Goal: Navigation & Orientation: Find specific page/section

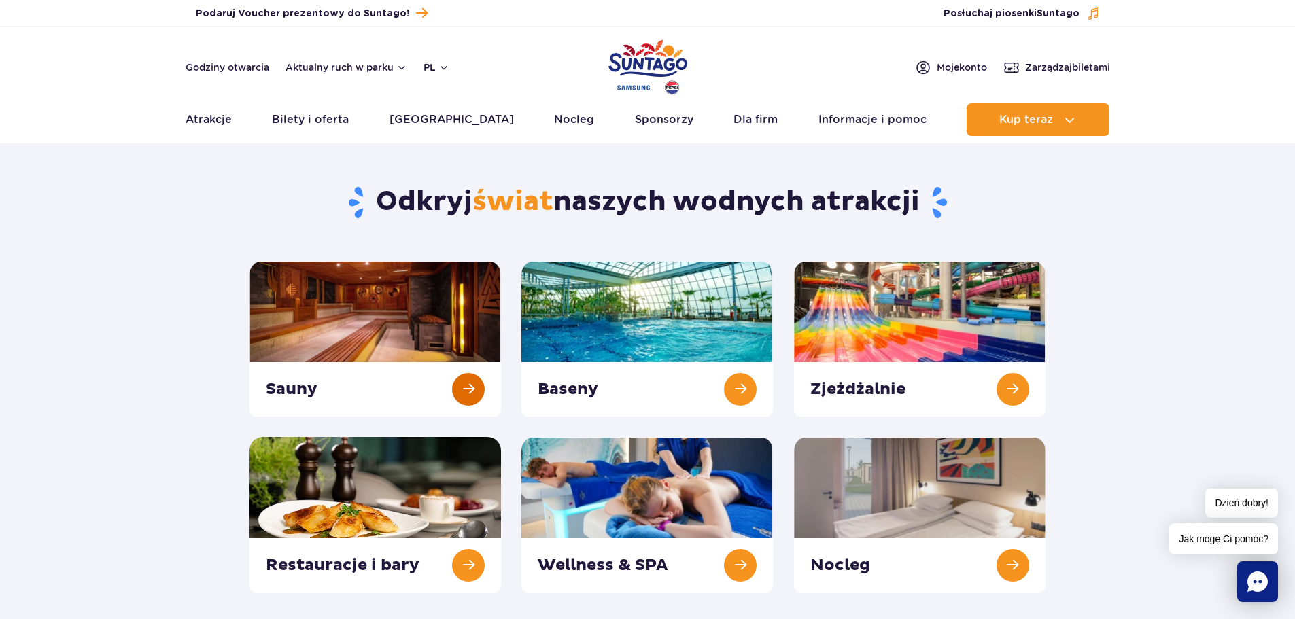
click at [472, 389] on link at bounding box center [375, 339] width 252 height 156
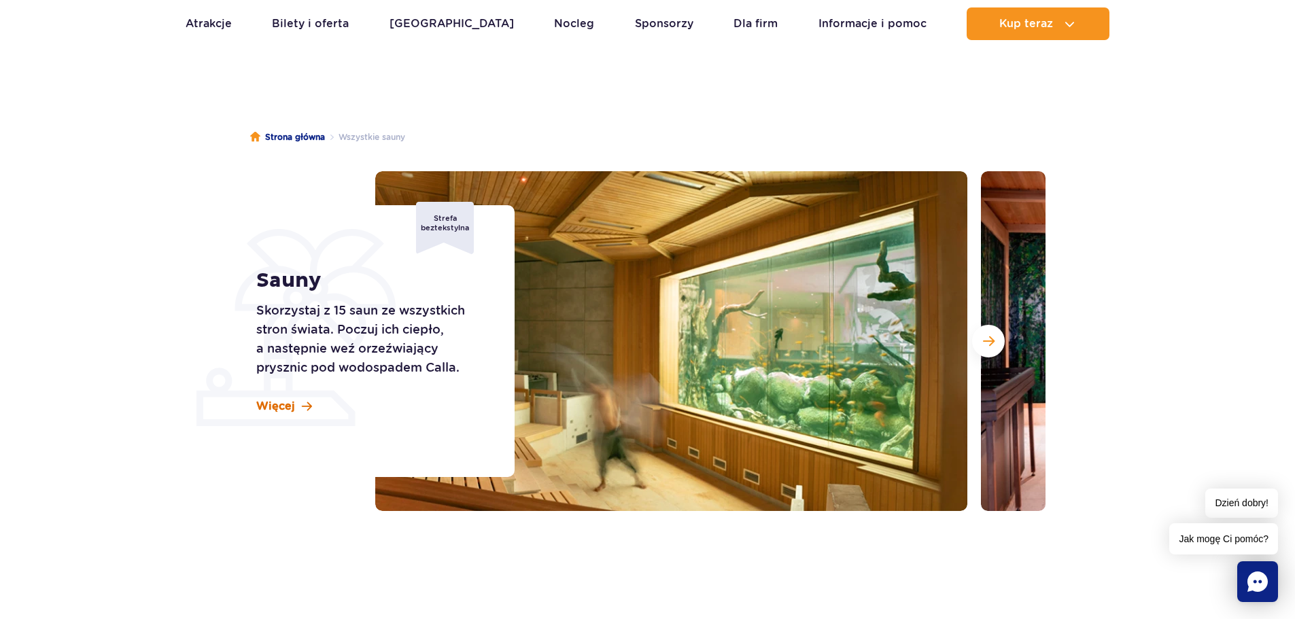
click at [304, 411] on span at bounding box center [307, 407] width 10 height 12
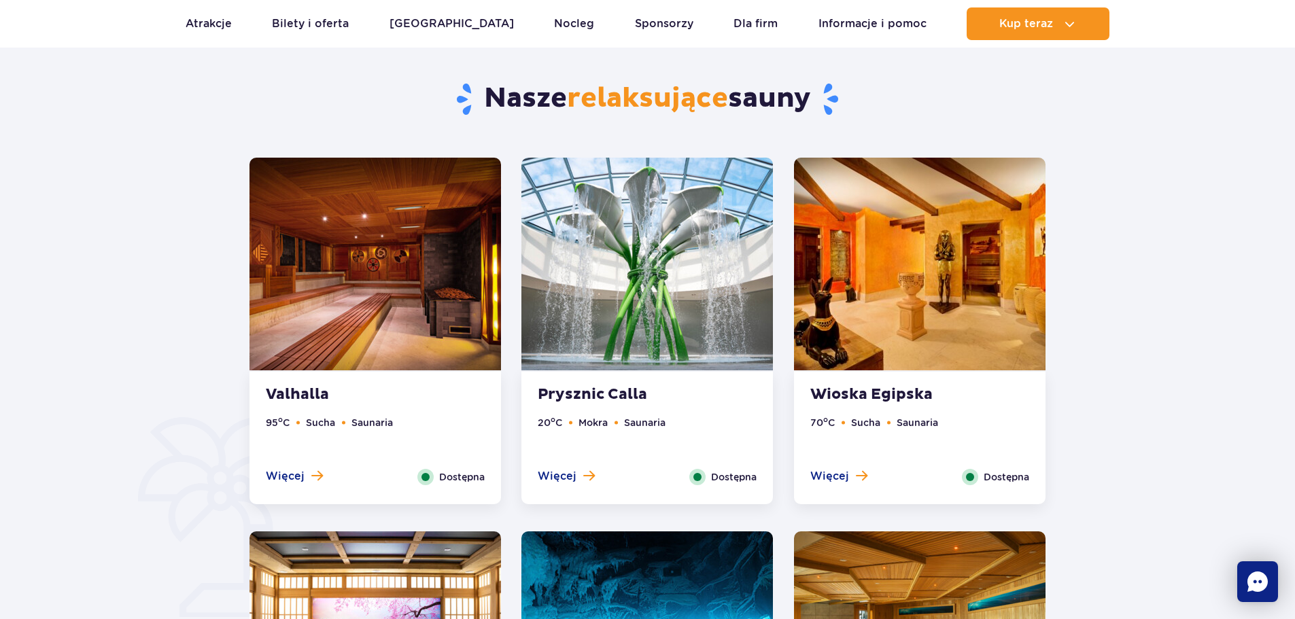
click at [680, 269] on img at bounding box center [647, 264] width 252 height 213
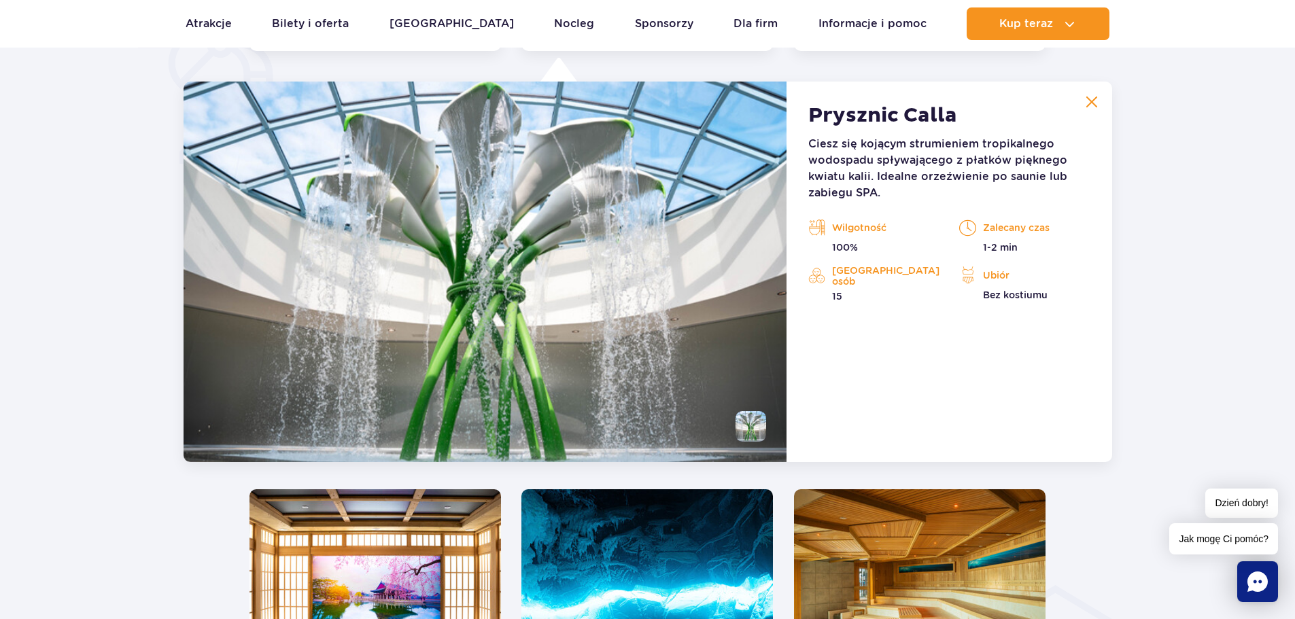
scroll to position [1138, 0]
drag, startPoint x: 680, startPoint y: 271, endPoint x: 690, endPoint y: 259, distance: 15.4
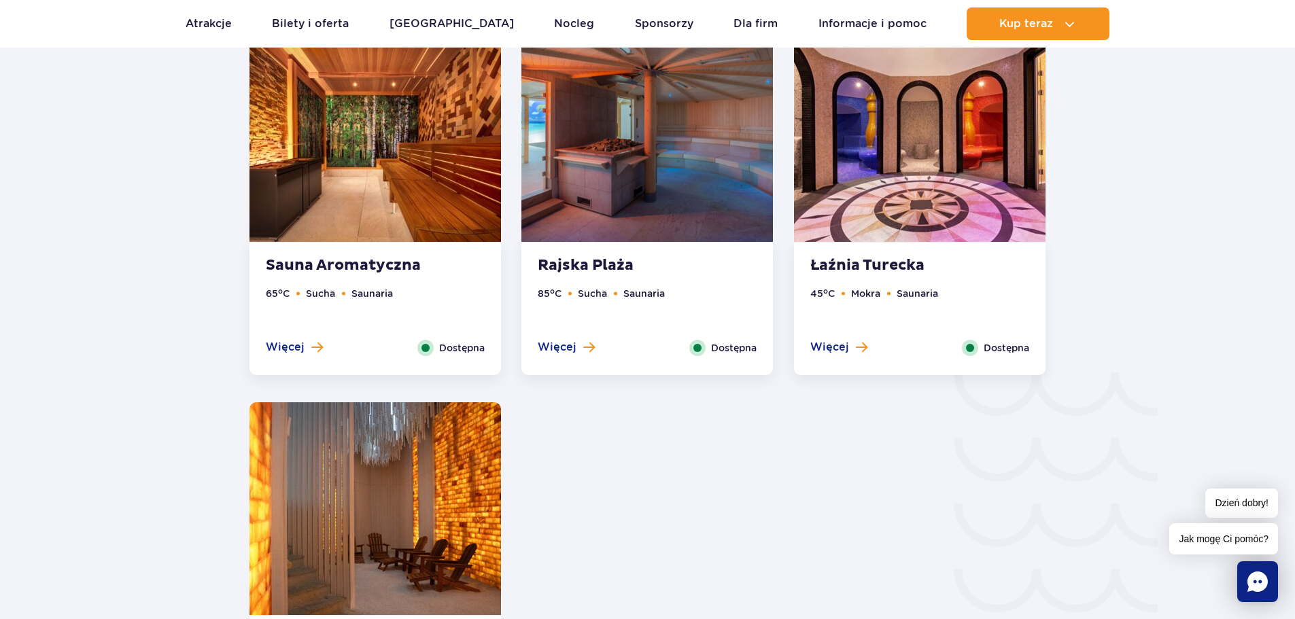
drag, startPoint x: 780, startPoint y: 106, endPoint x: 227, endPoint y: 77, distance: 553.4
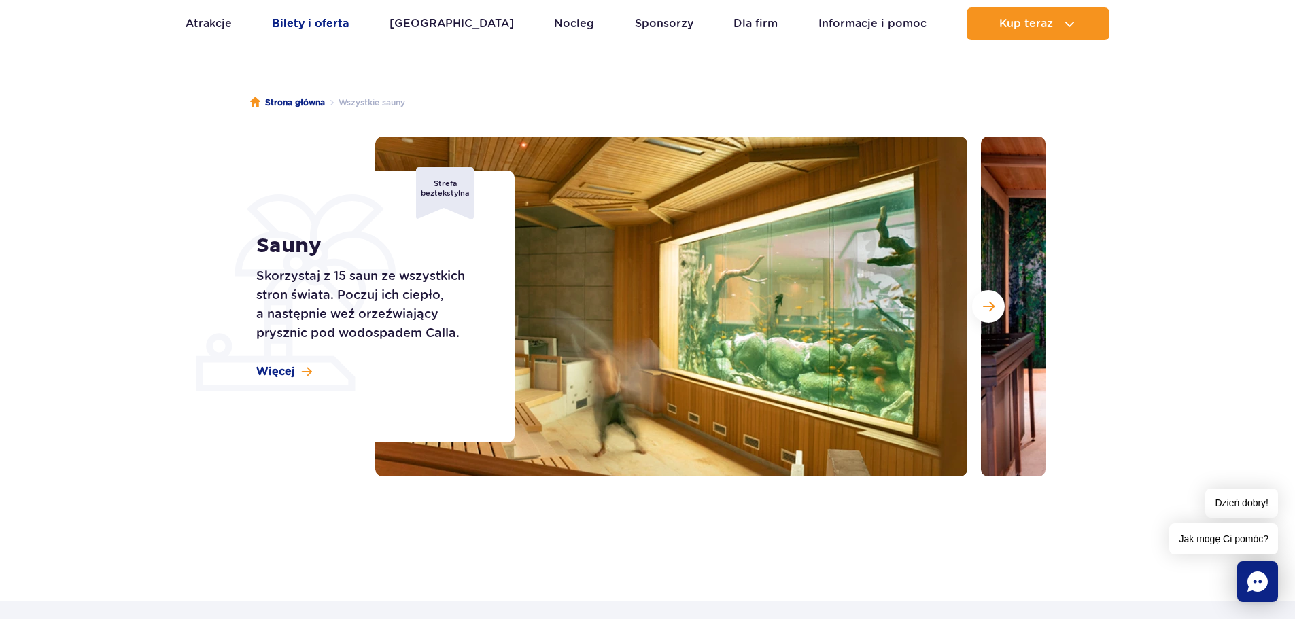
scroll to position [0, 0]
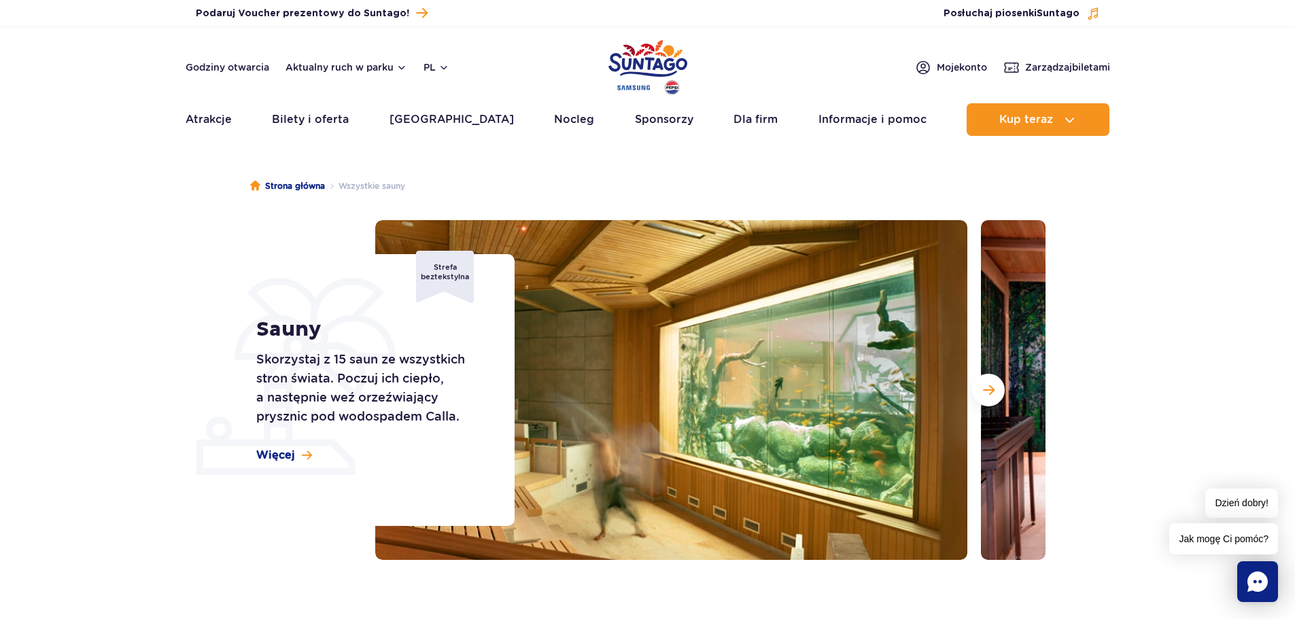
drag, startPoint x: 152, startPoint y: 145, endPoint x: 249, endPoint y: 75, distance: 119.4
click at [477, 63] on div "Godziny otwarcia Aktualny ruch w parku pl PL EN UA Moje konto Zarządzaj biletami" at bounding box center [648, 67] width 925 height 16
click at [665, 57] on img "Park of Poland" at bounding box center [647, 67] width 79 height 63
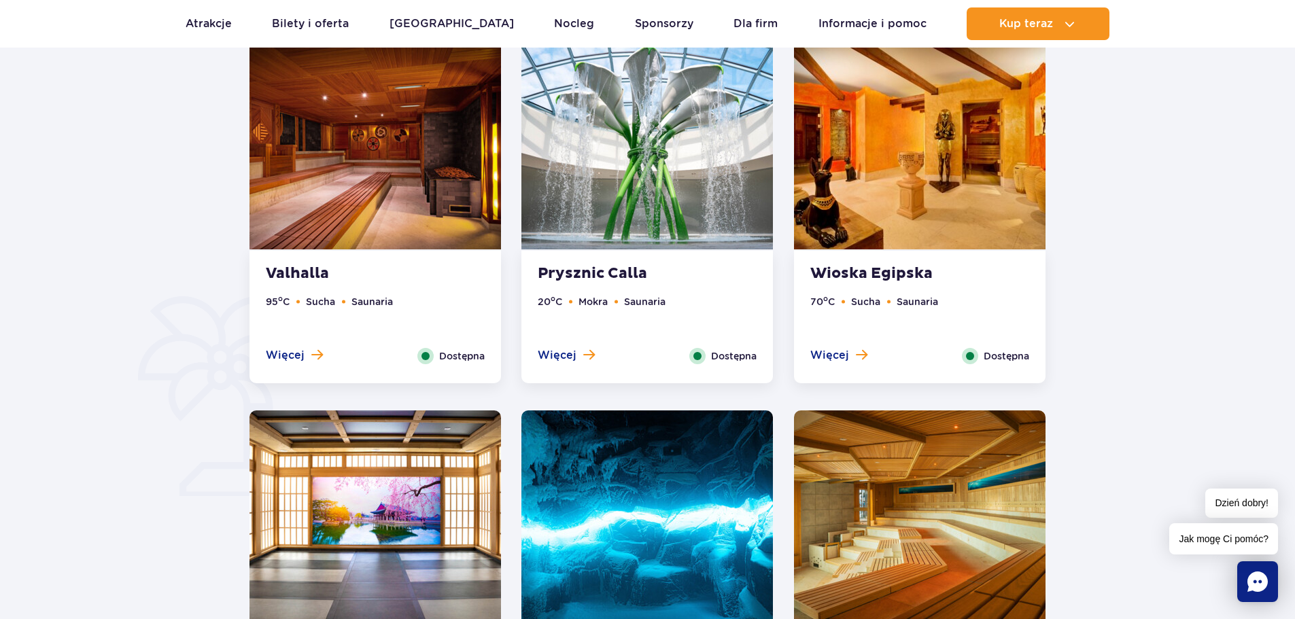
drag, startPoint x: 140, startPoint y: 171, endPoint x: 504, endPoint y: 156, distance: 364.7
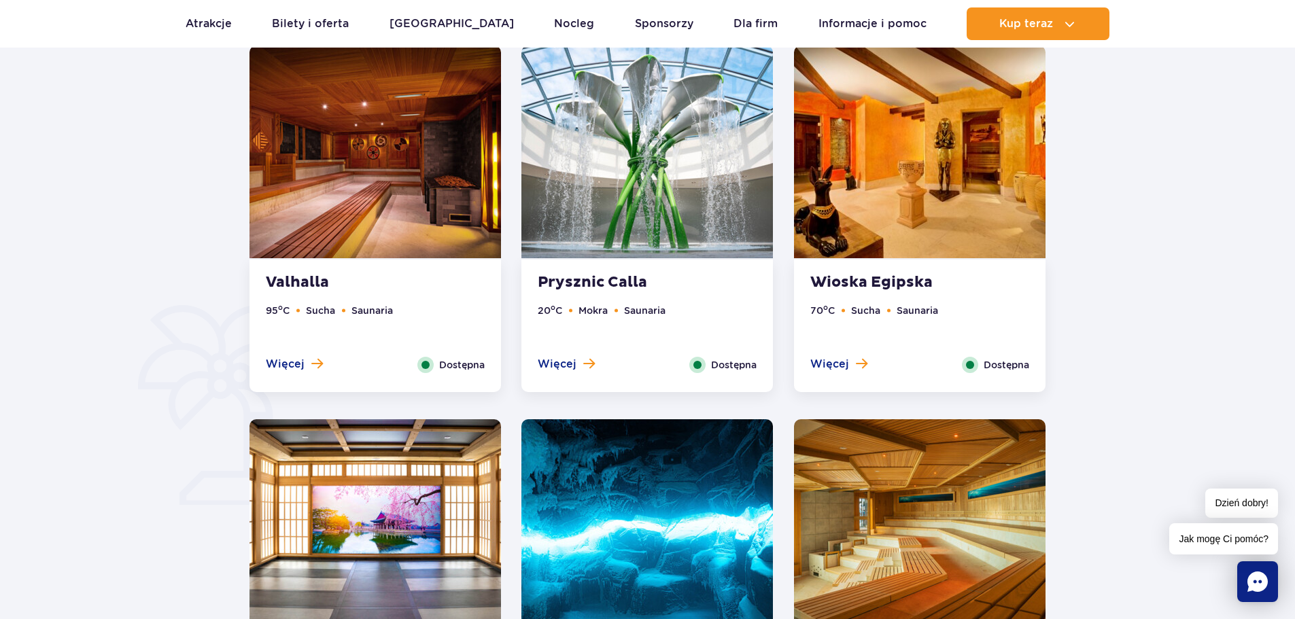
drag, startPoint x: 583, startPoint y: 226, endPoint x: 668, endPoint y: 254, distance: 89.6
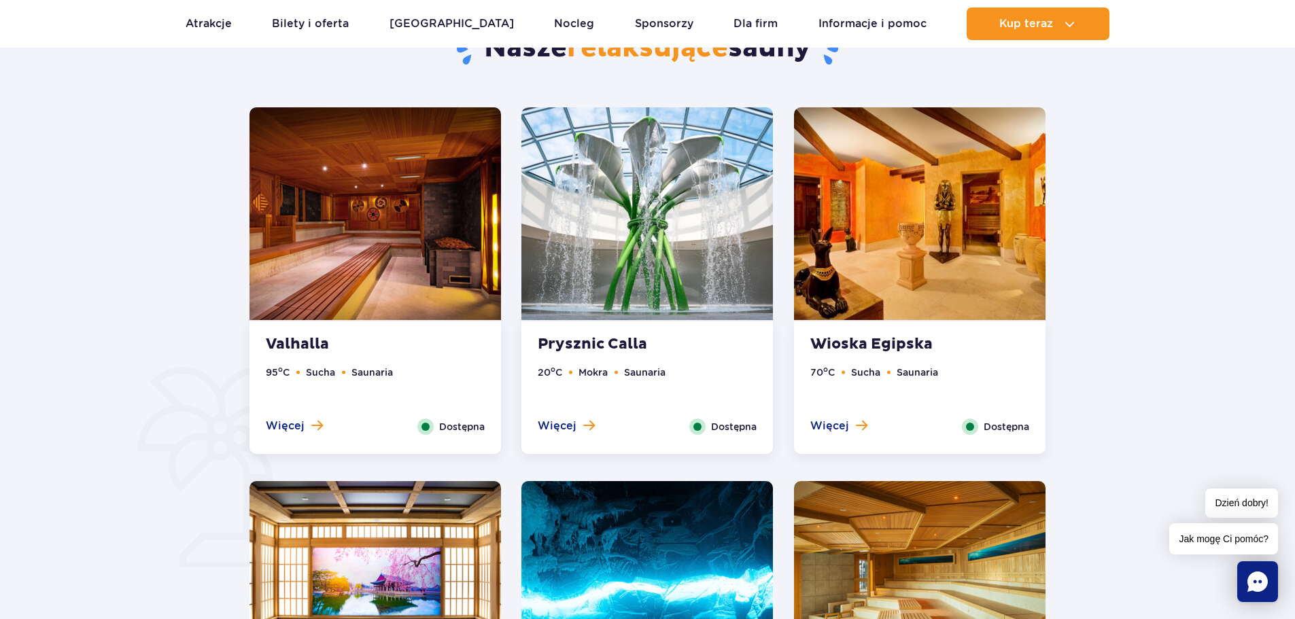
drag, startPoint x: 653, startPoint y: 285, endPoint x: 609, endPoint y: 277, distance: 44.9
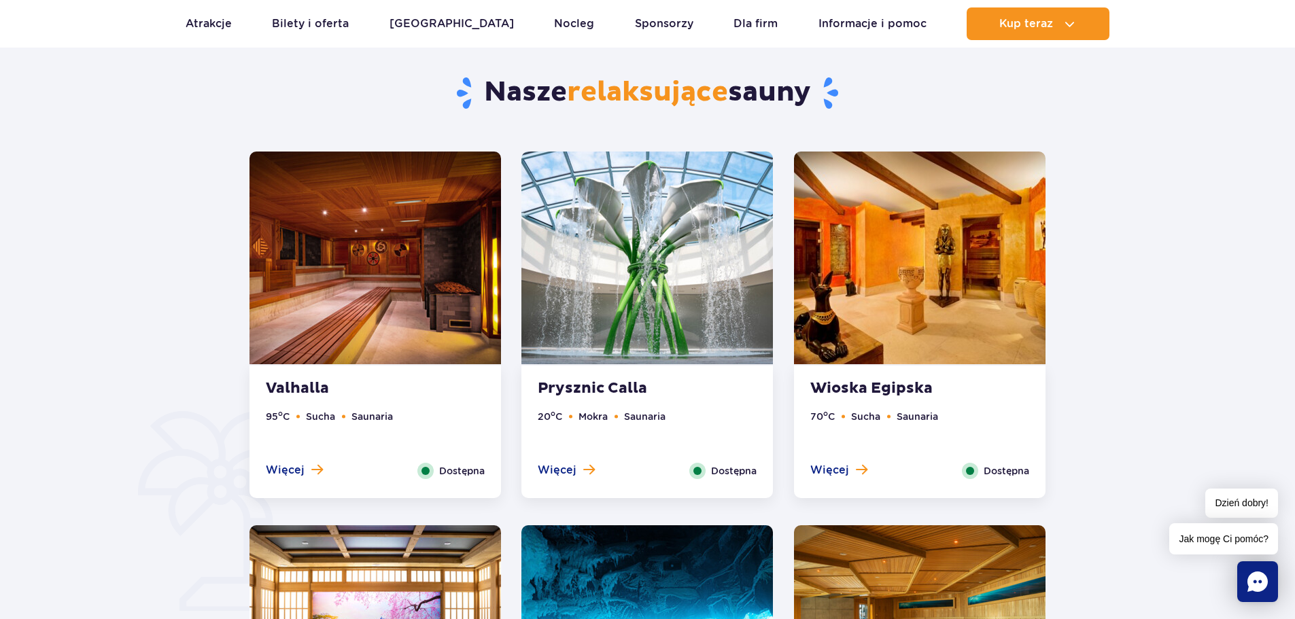
drag, startPoint x: 600, startPoint y: 264, endPoint x: 638, endPoint y: 255, distance: 39.2
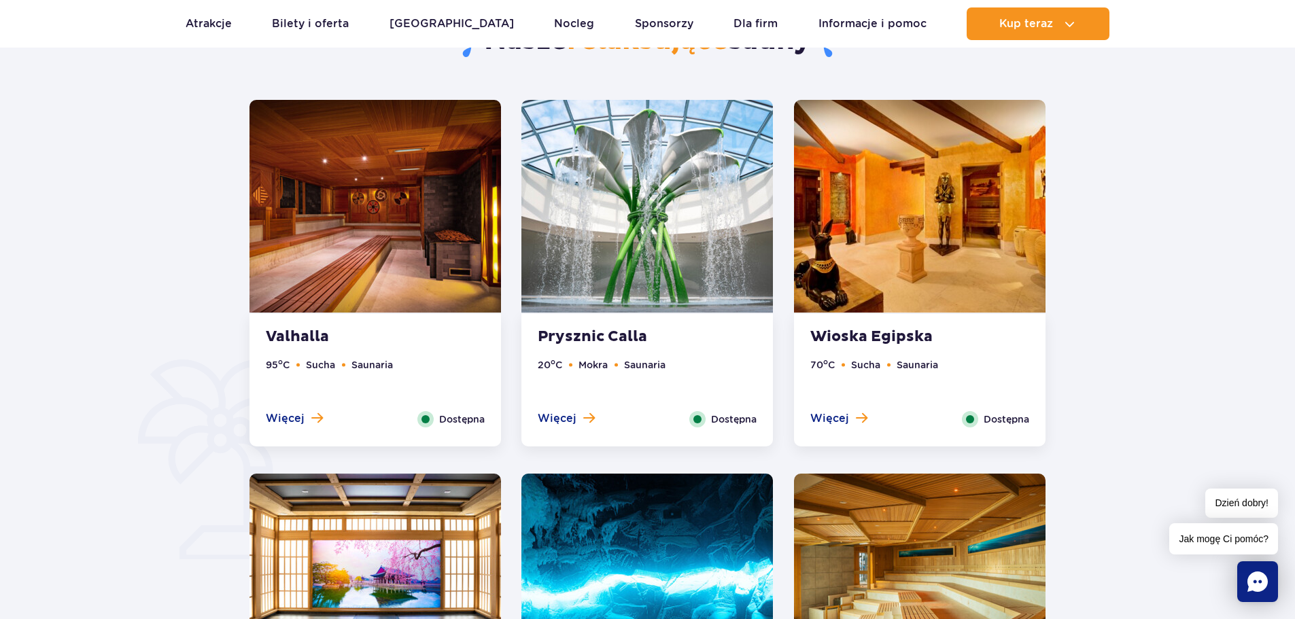
scroll to position [740, 0]
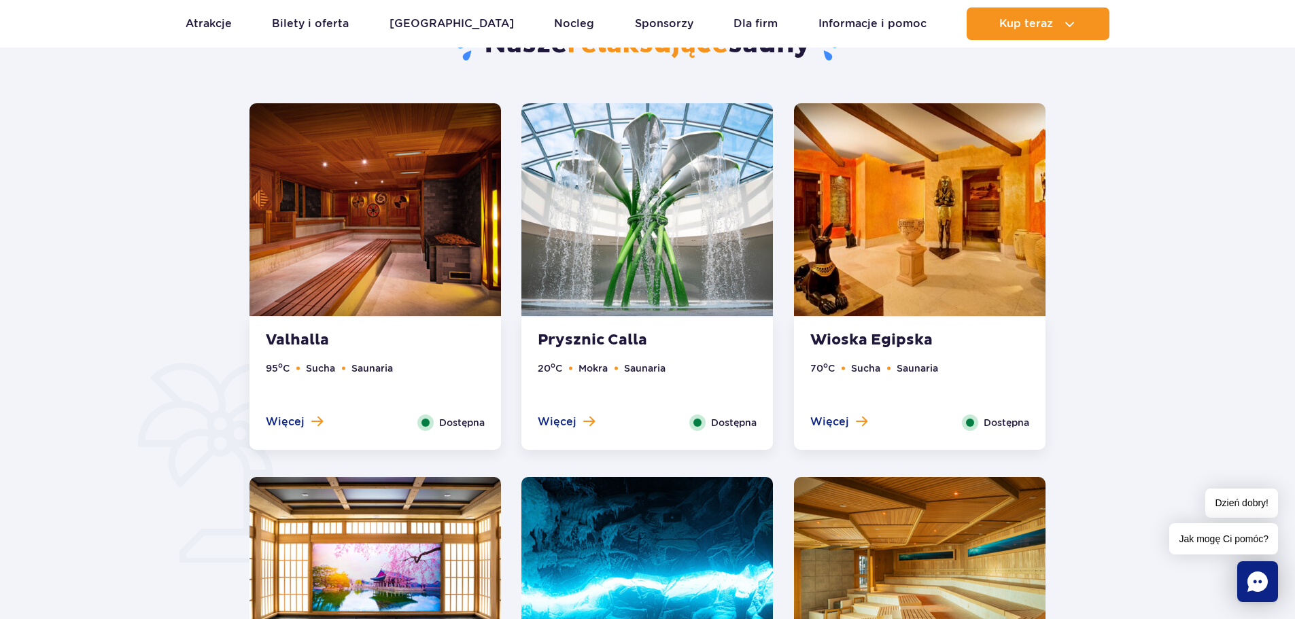
drag, startPoint x: 624, startPoint y: 246, endPoint x: 646, endPoint y: 218, distance: 36.3
drag, startPoint x: 656, startPoint y: 228, endPoint x: 666, endPoint y: 235, distance: 11.7
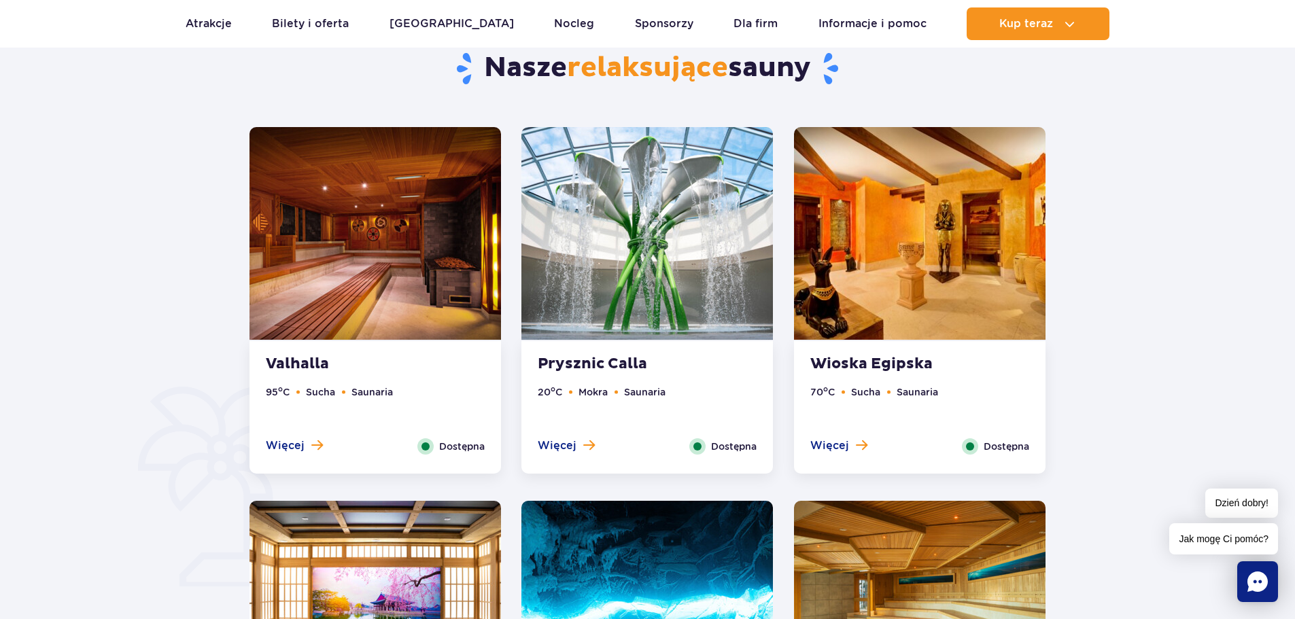
scroll to position [718, 0]
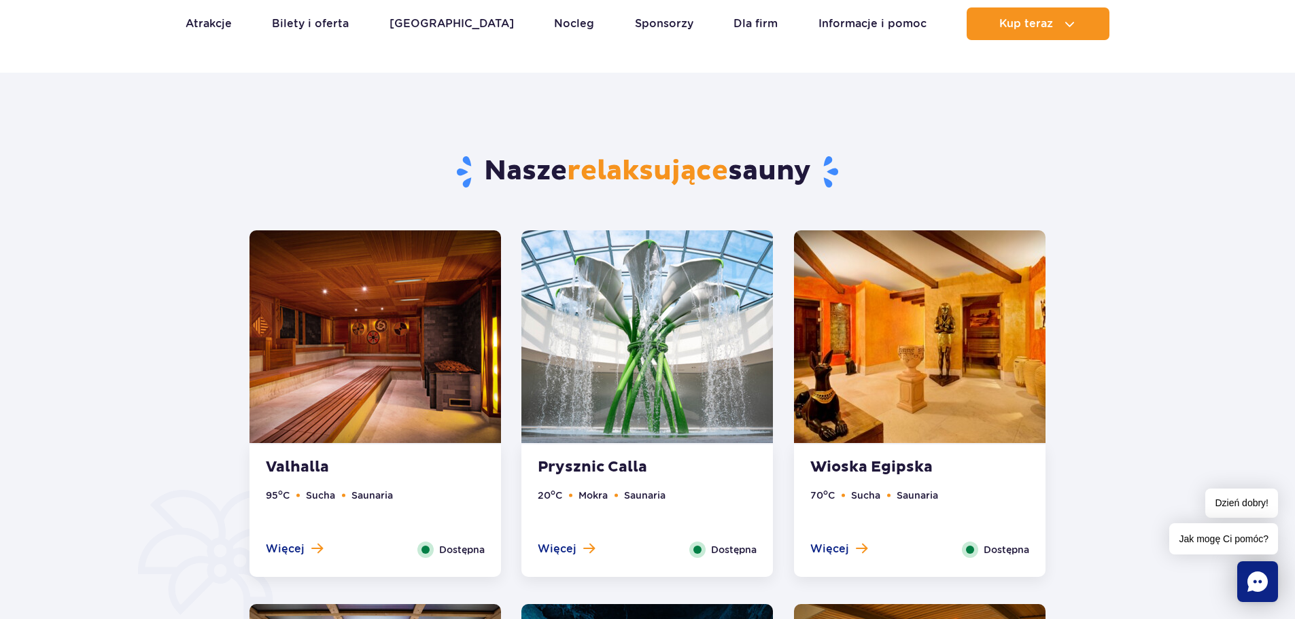
drag, startPoint x: 649, startPoint y: 307, endPoint x: 651, endPoint y: 317, distance: 11.0
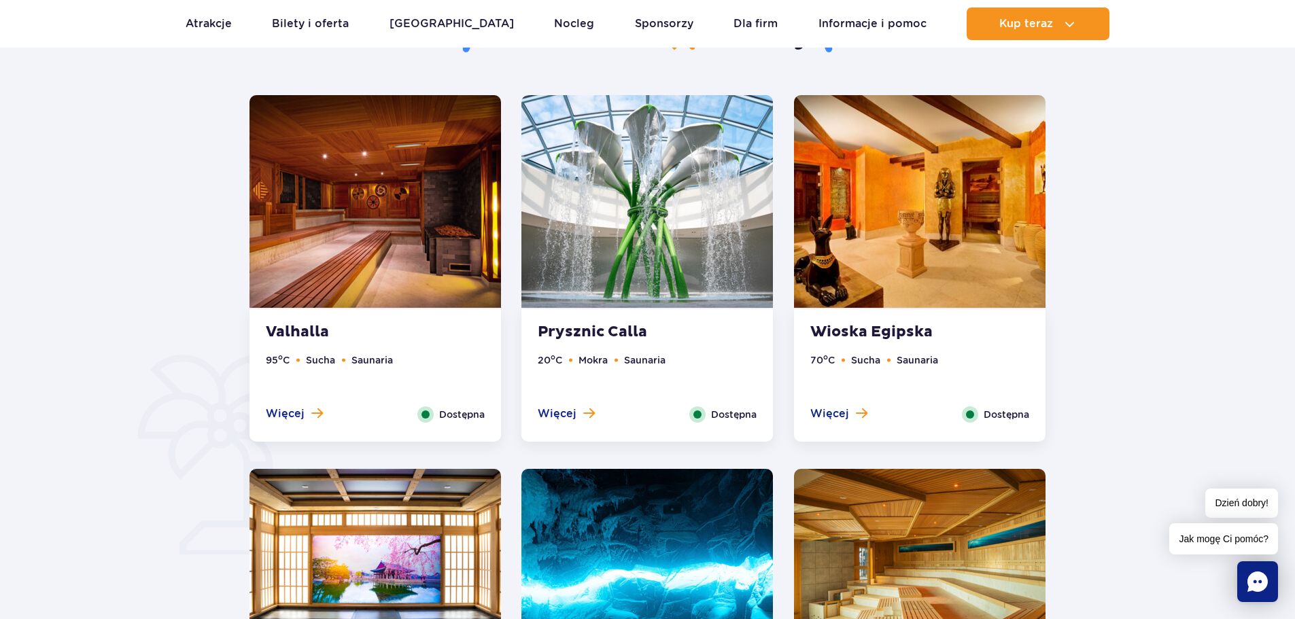
drag, startPoint x: 526, startPoint y: 252, endPoint x: 209, endPoint y: 201, distance: 321.0
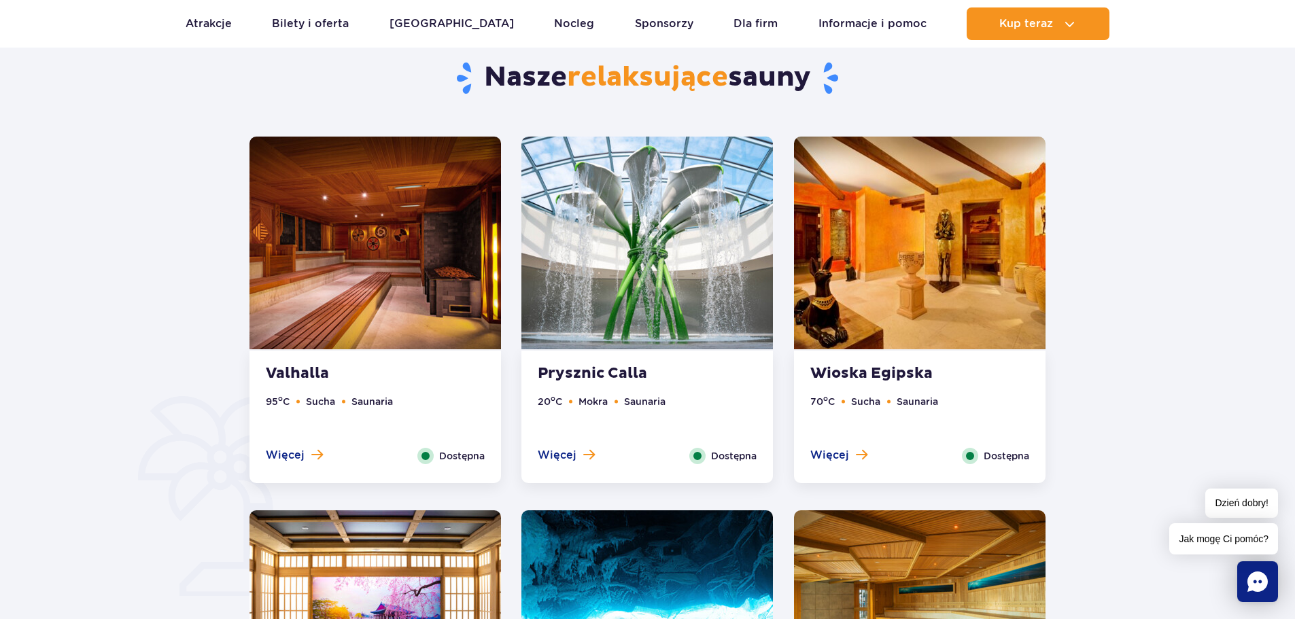
drag, startPoint x: 202, startPoint y: 232, endPoint x: 223, endPoint y: 185, distance: 52.0
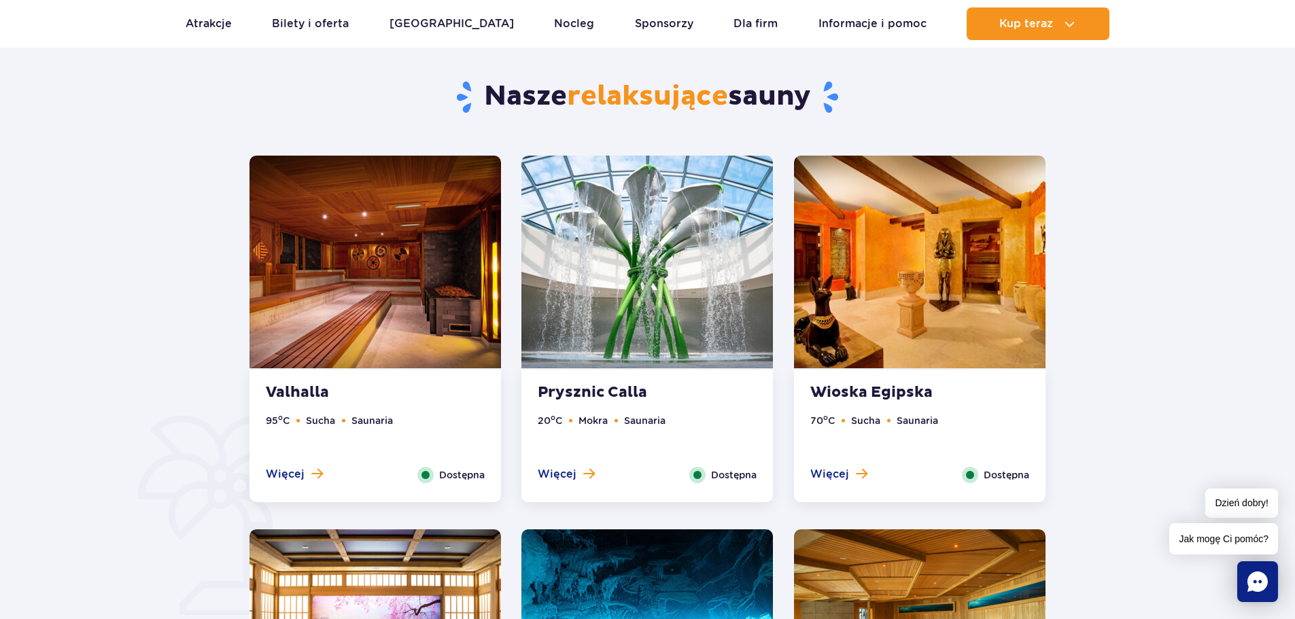
drag, startPoint x: 215, startPoint y: 215, endPoint x: 269, endPoint y: 222, distance: 54.1
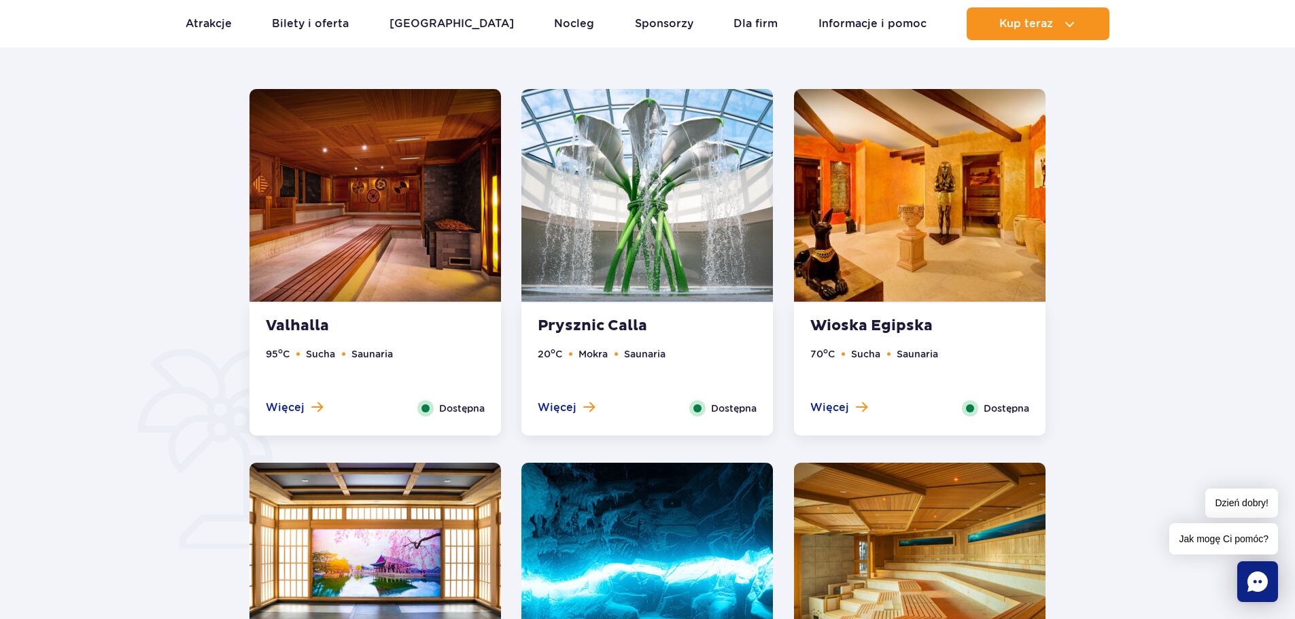
scroll to position [753, 0]
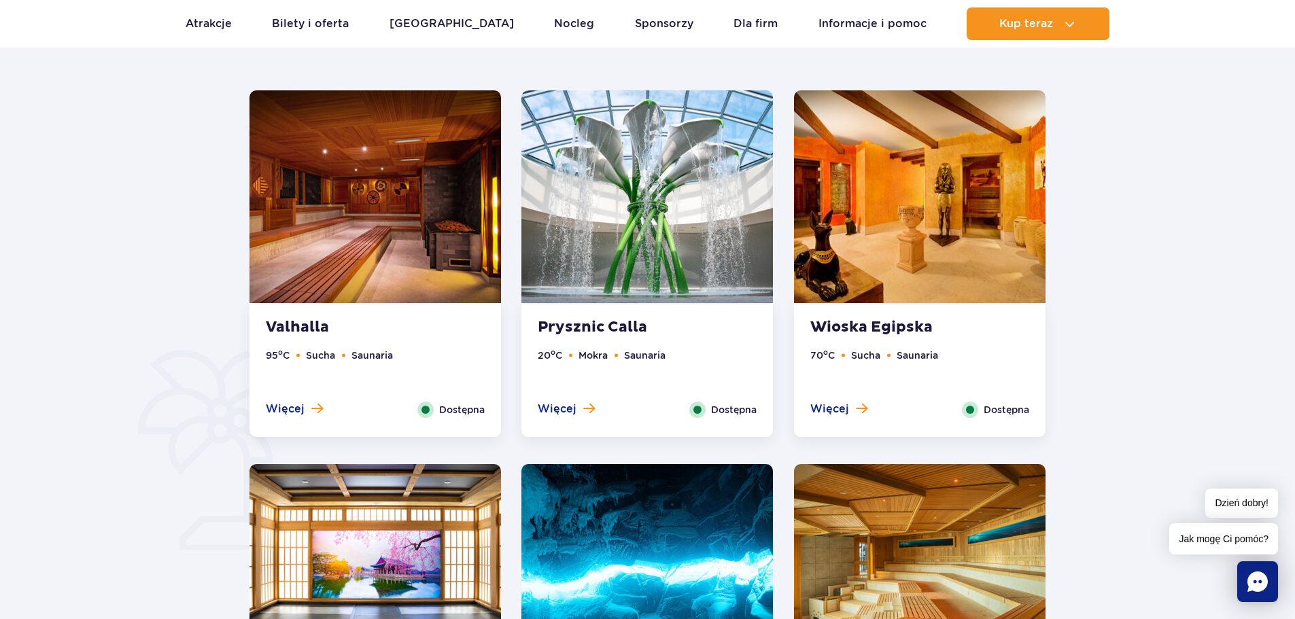
drag, startPoint x: 189, startPoint y: 209, endPoint x: 211, endPoint y: 198, distance: 25.2
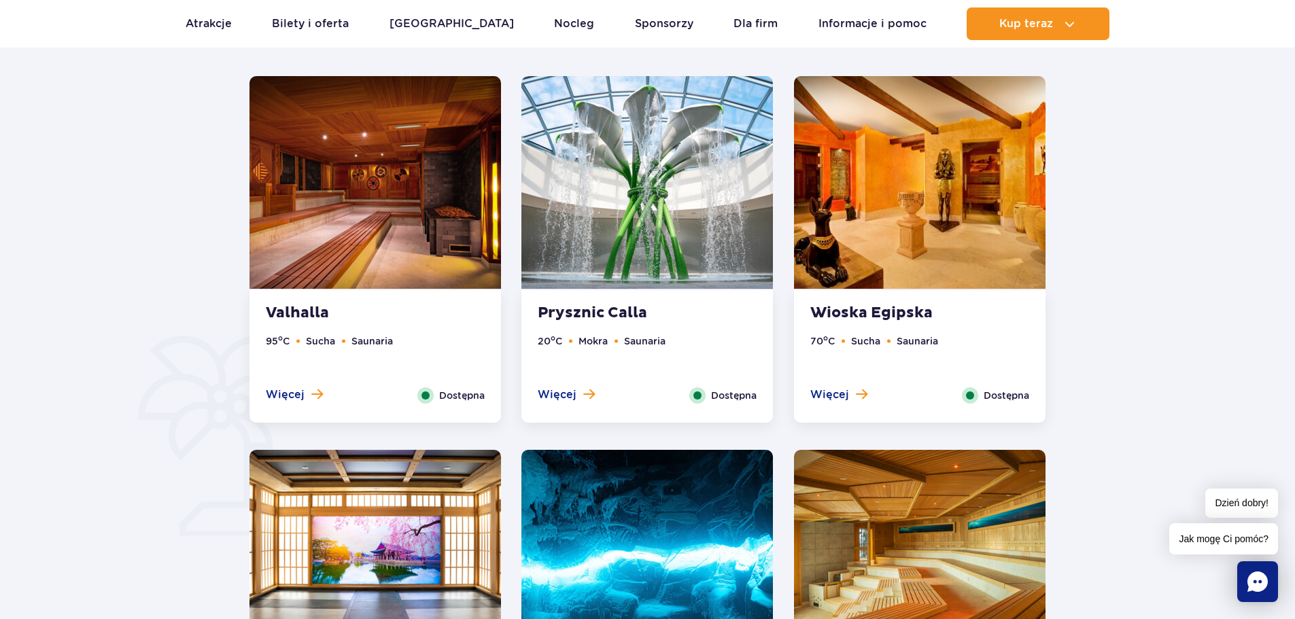
drag, startPoint x: 271, startPoint y: 271, endPoint x: 252, endPoint y: 276, distance: 19.0
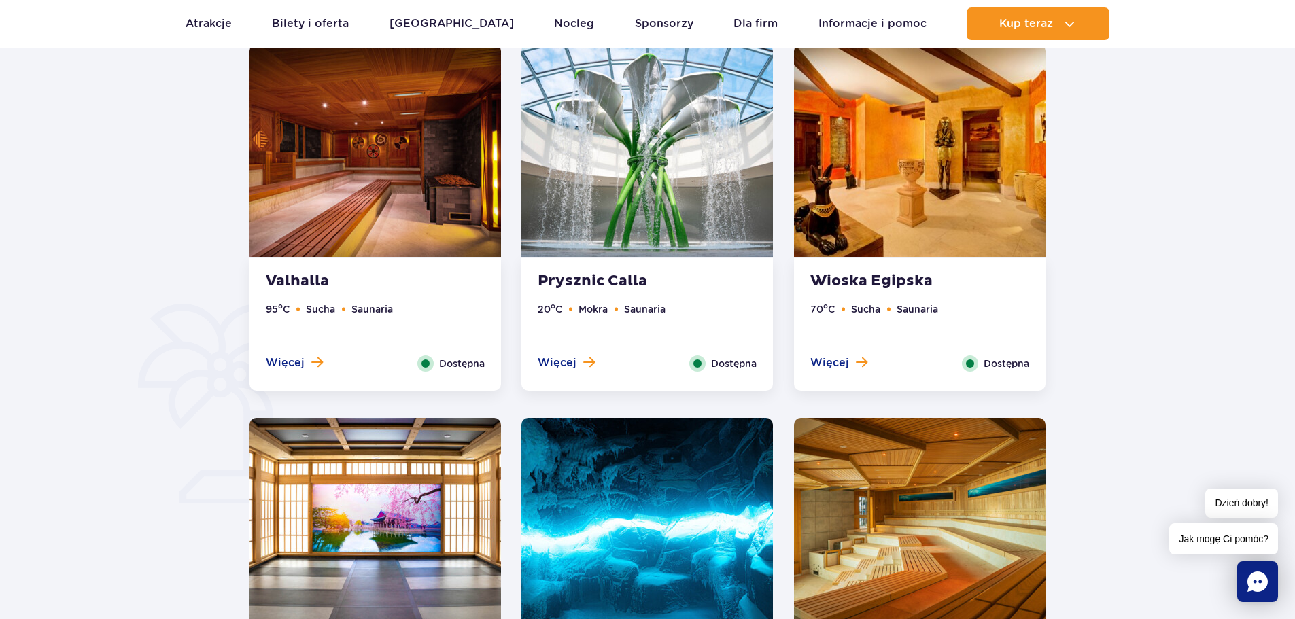
drag, startPoint x: 1018, startPoint y: 264, endPoint x: 1049, endPoint y: 276, distance: 33.3
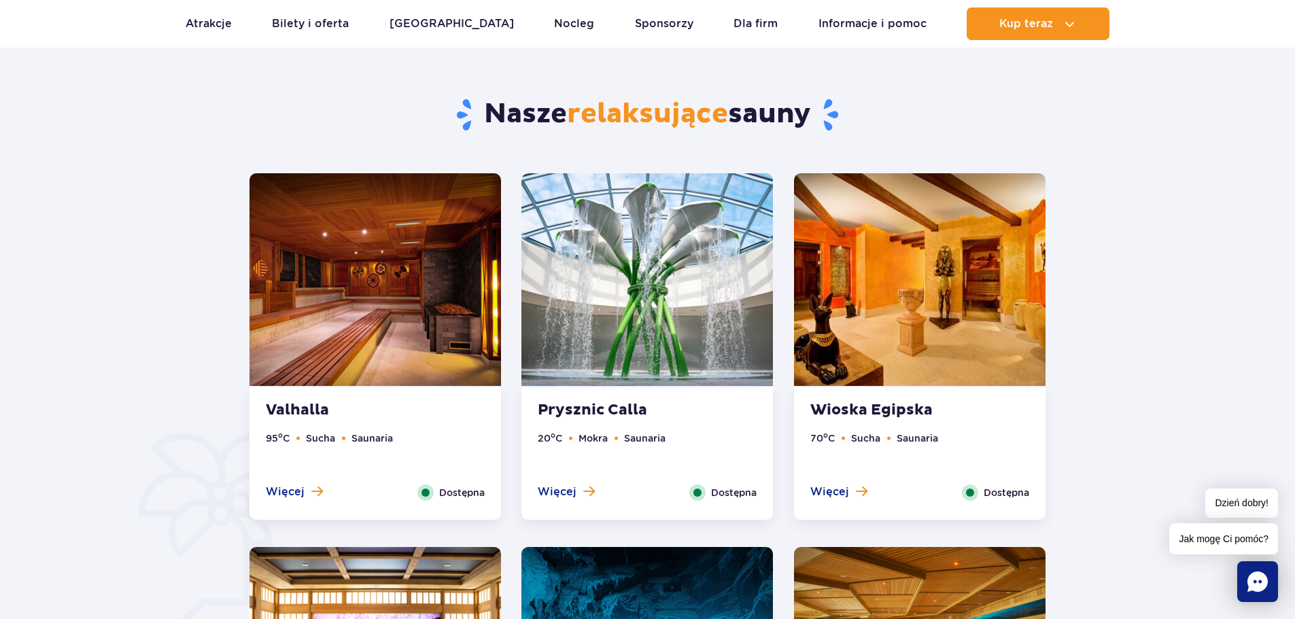
scroll to position [670, 0]
drag, startPoint x: 617, startPoint y: 260, endPoint x: 666, endPoint y: 270, distance: 49.3
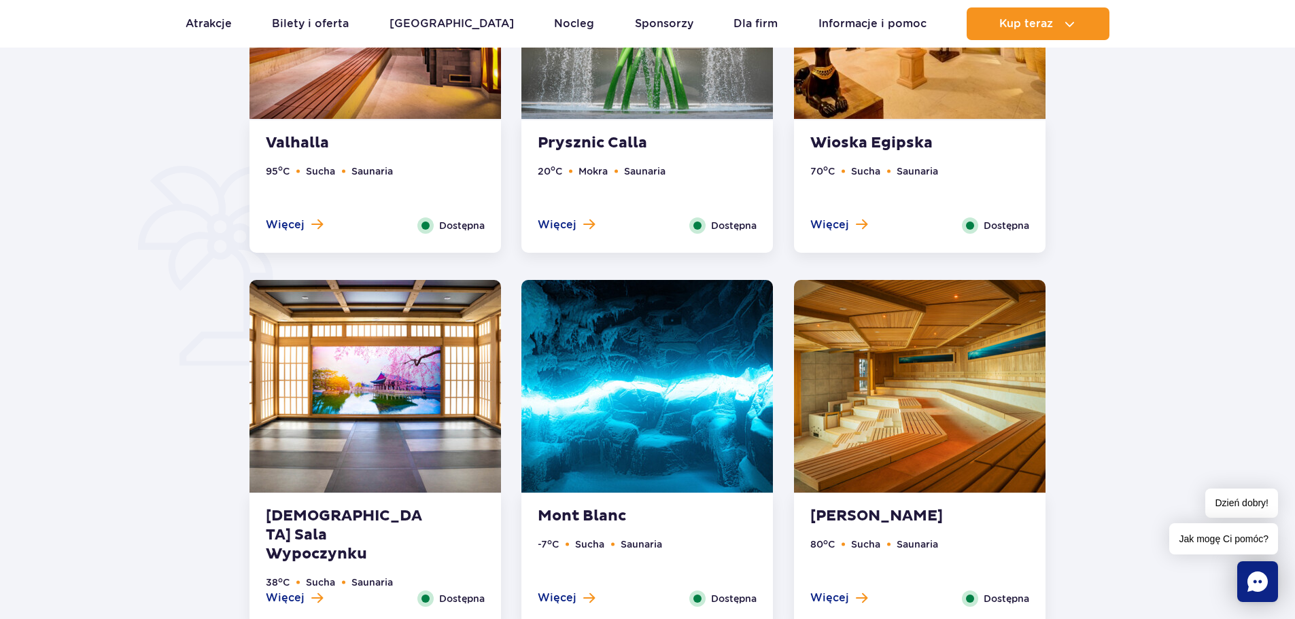
drag, startPoint x: 416, startPoint y: 290, endPoint x: 725, endPoint y: 204, distance: 321.0
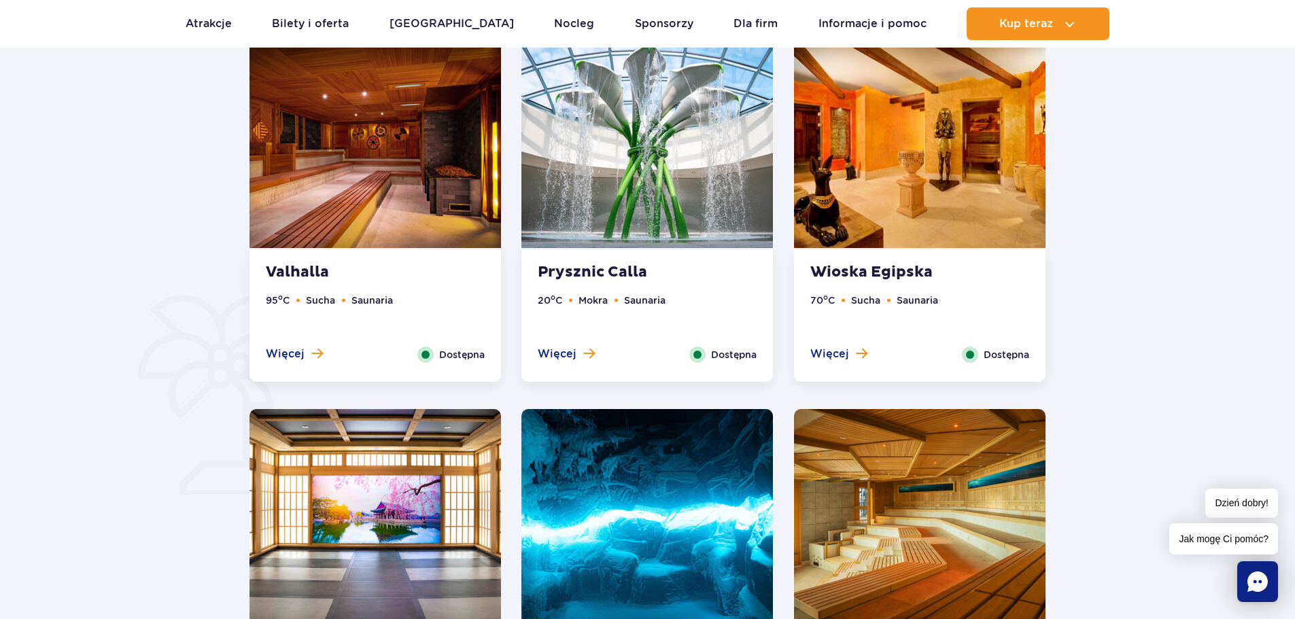
drag, startPoint x: 725, startPoint y: 204, endPoint x: 556, endPoint y: 238, distance: 172.7
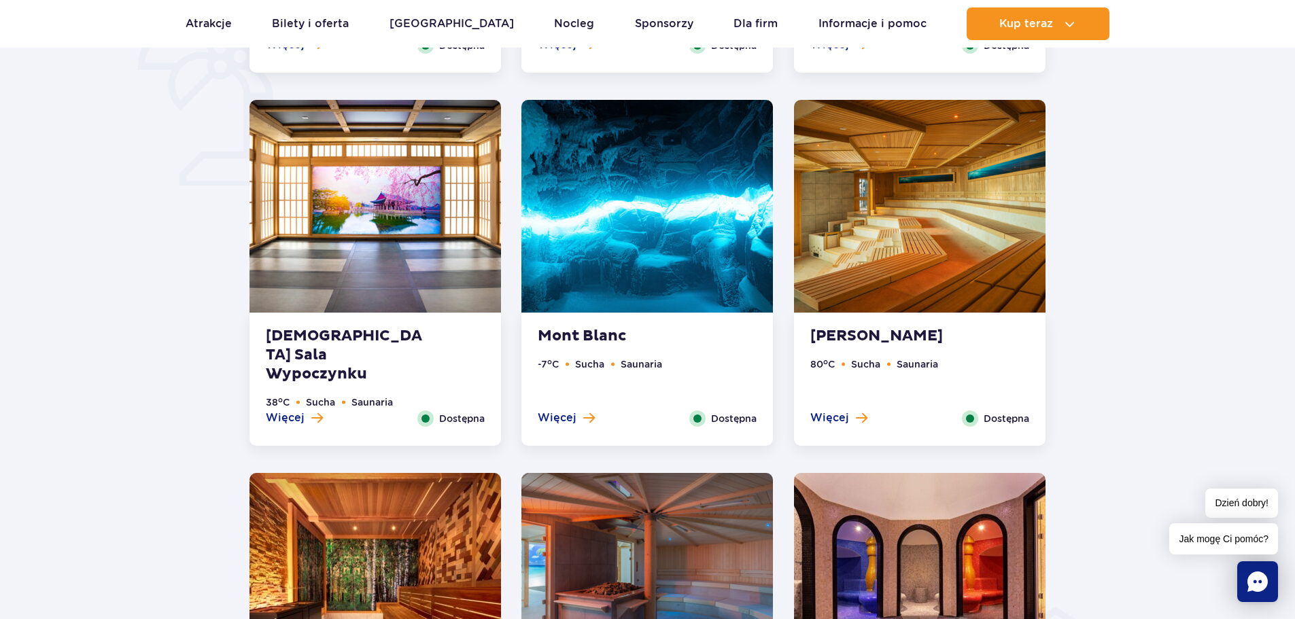
scroll to position [1356, 0]
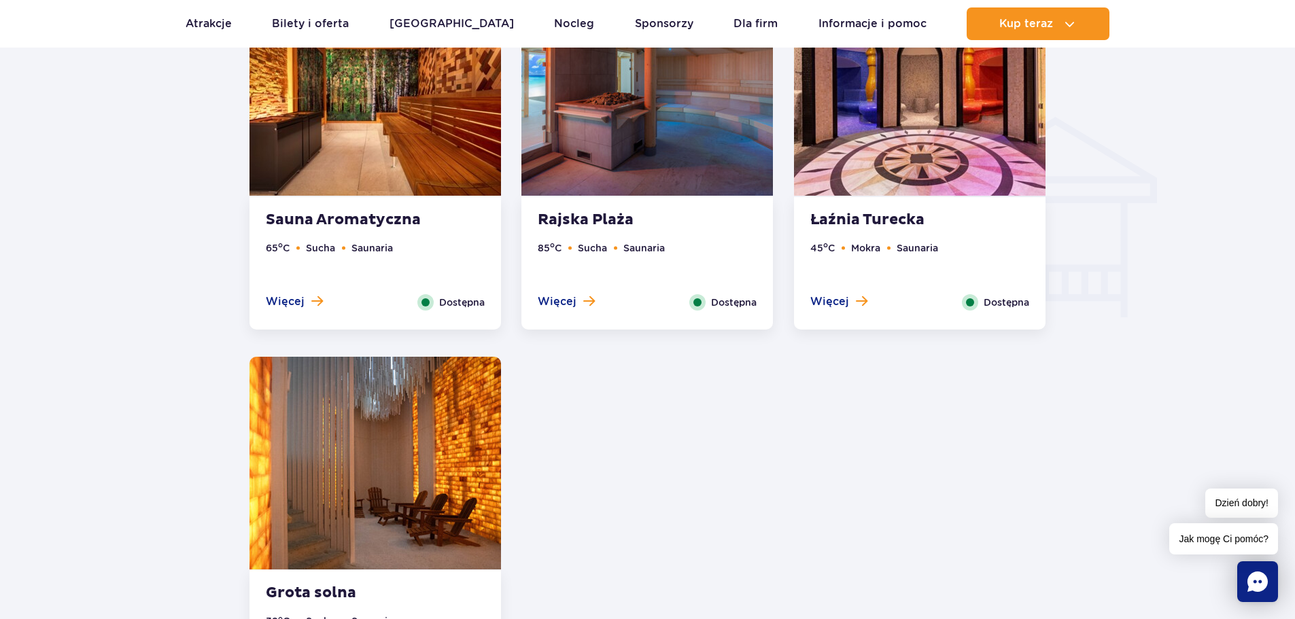
drag, startPoint x: 126, startPoint y: 256, endPoint x: 256, endPoint y: 240, distance: 130.8
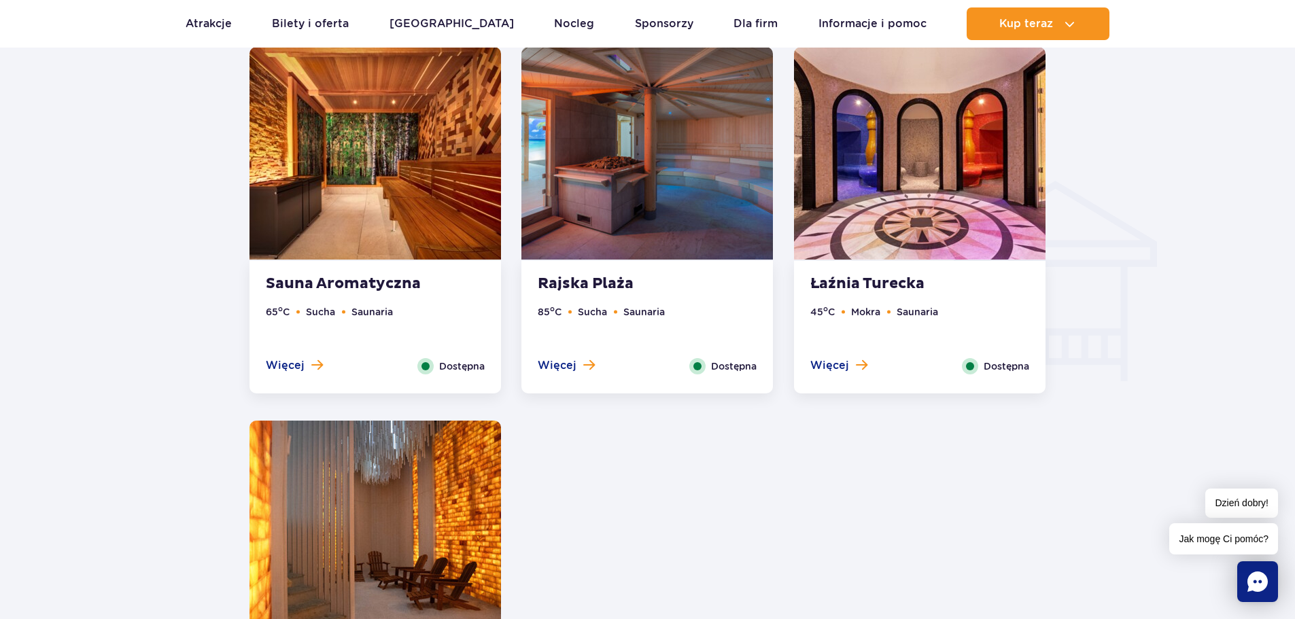
scroll to position [1539, 0]
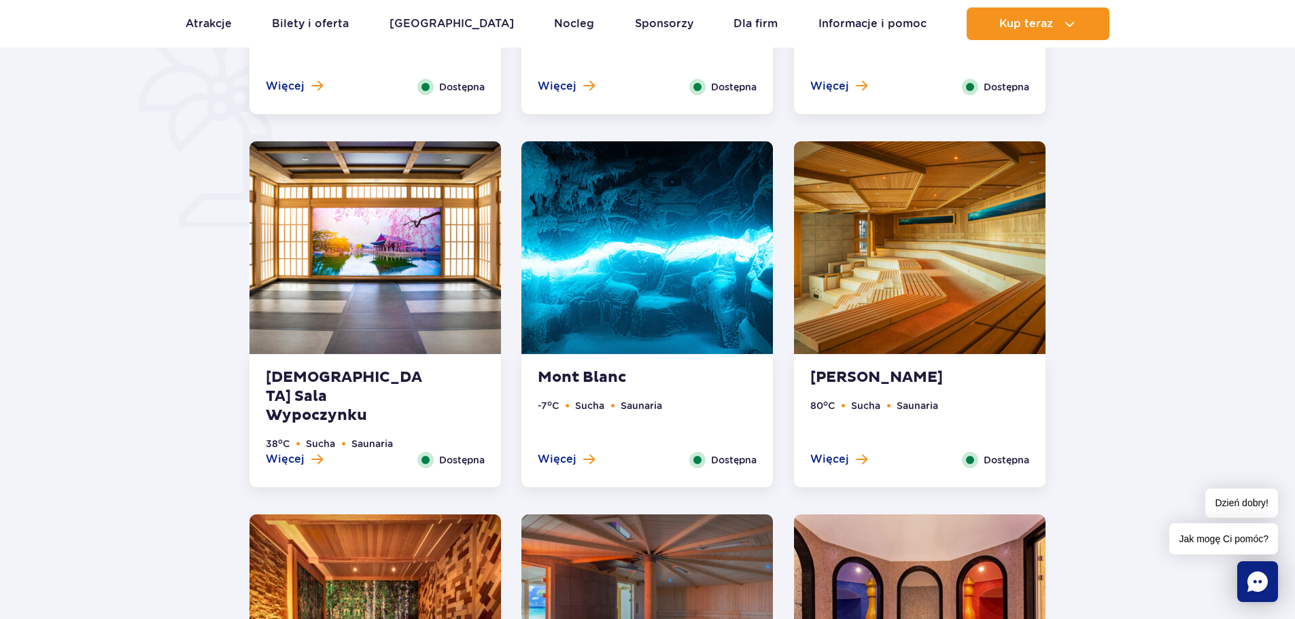
drag, startPoint x: 222, startPoint y: 248, endPoint x: 226, endPoint y: 266, distance: 18.0
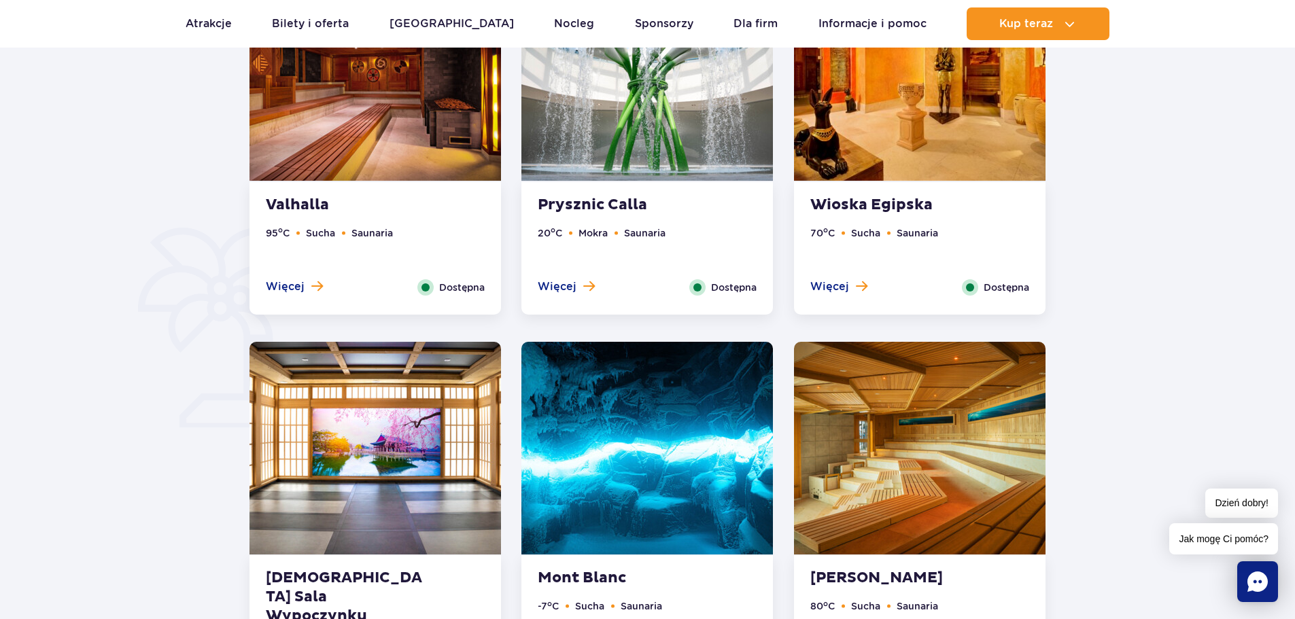
drag, startPoint x: 230, startPoint y: 258, endPoint x: 217, endPoint y: 202, distance: 58.0
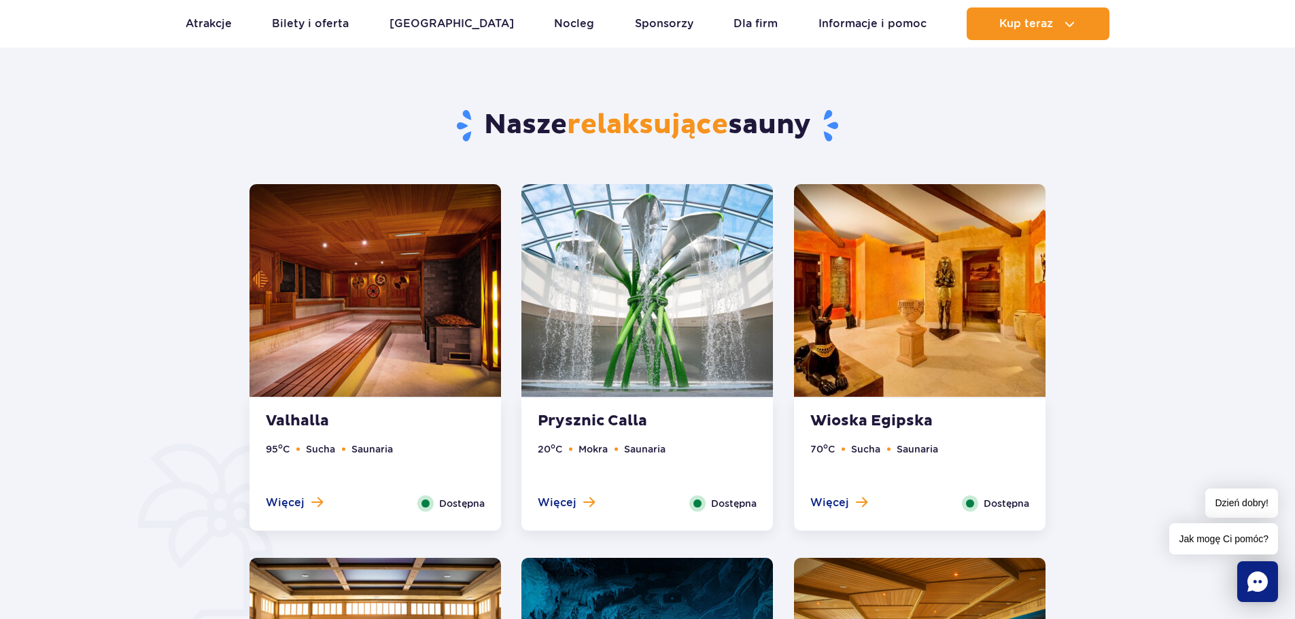
drag, startPoint x: 264, startPoint y: 133, endPoint x: 756, endPoint y: 186, distance: 495.0
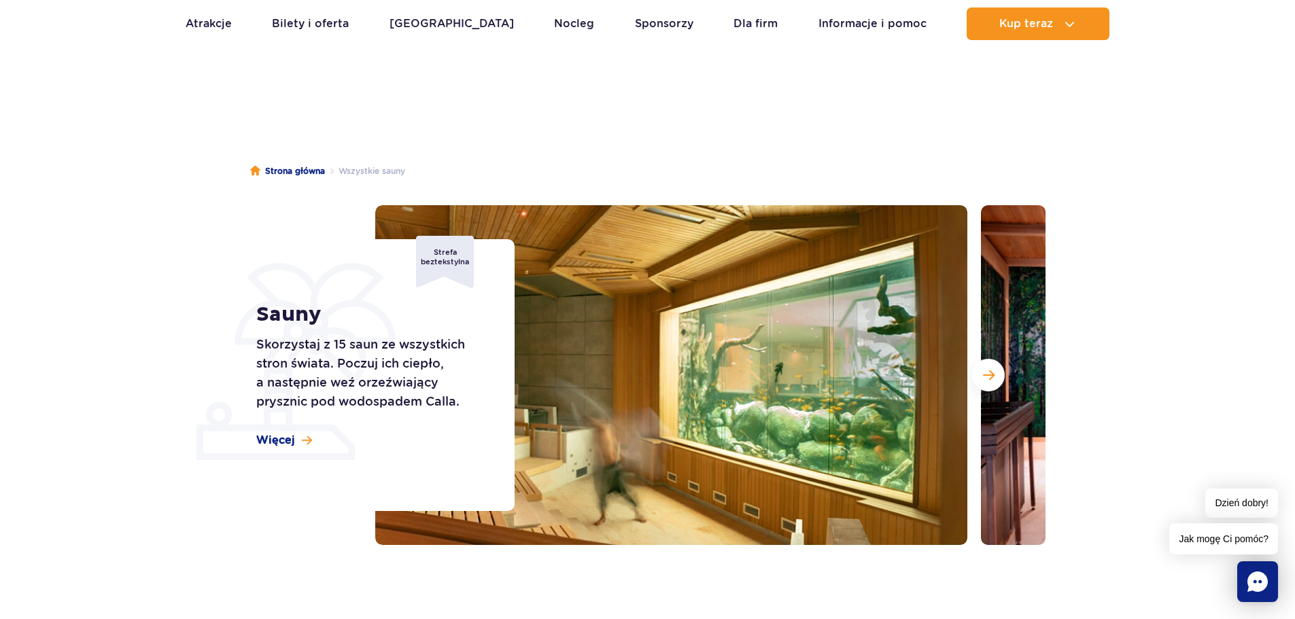
scroll to position [0, 0]
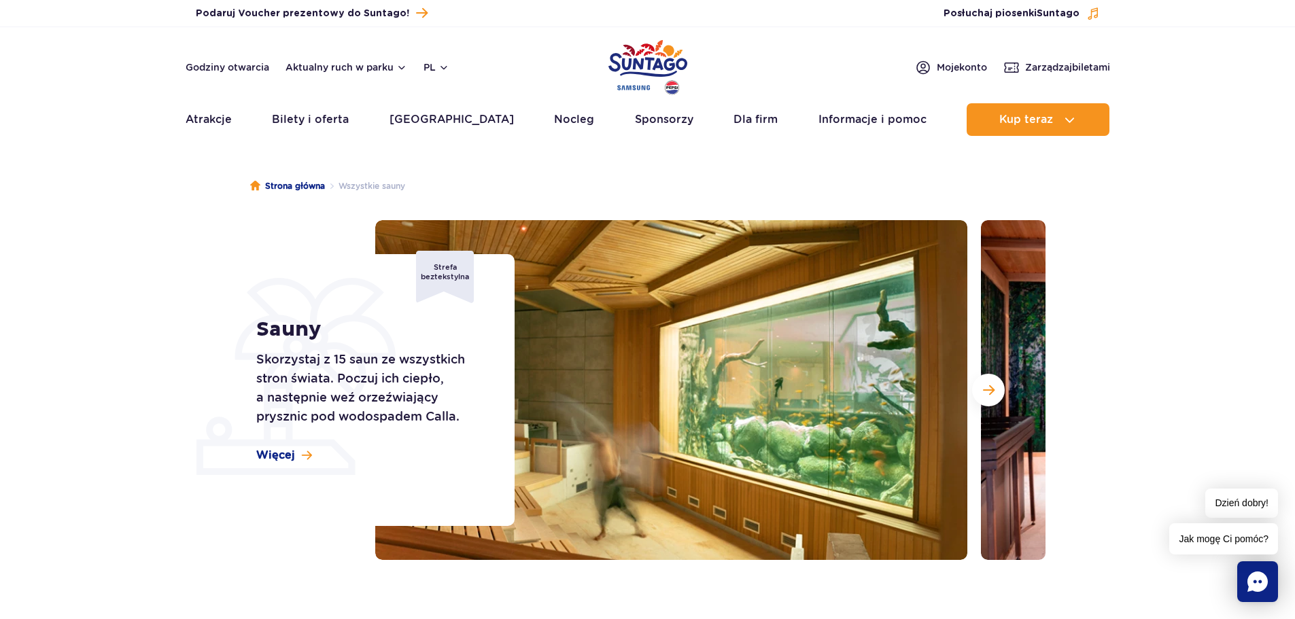
drag, startPoint x: 451, startPoint y: 148, endPoint x: 362, endPoint y: 93, distance: 105.3
drag, startPoint x: 379, startPoint y: 92, endPoint x: 84, endPoint y: -82, distance: 342.3
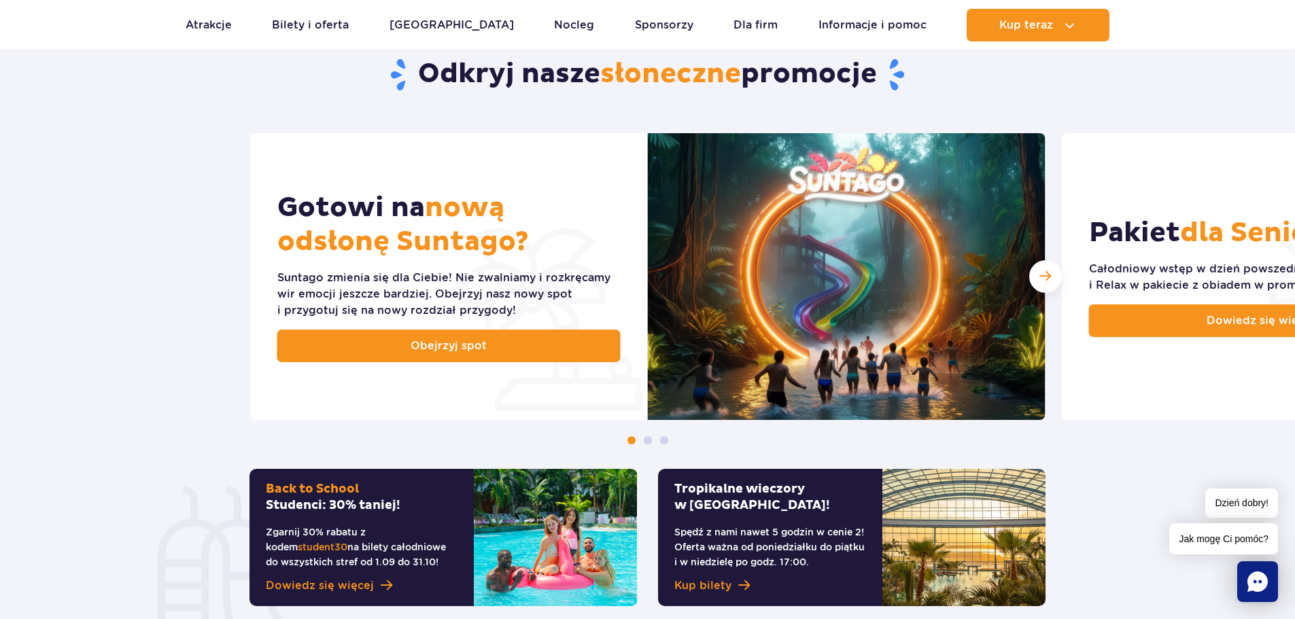
scroll to position [500, 0]
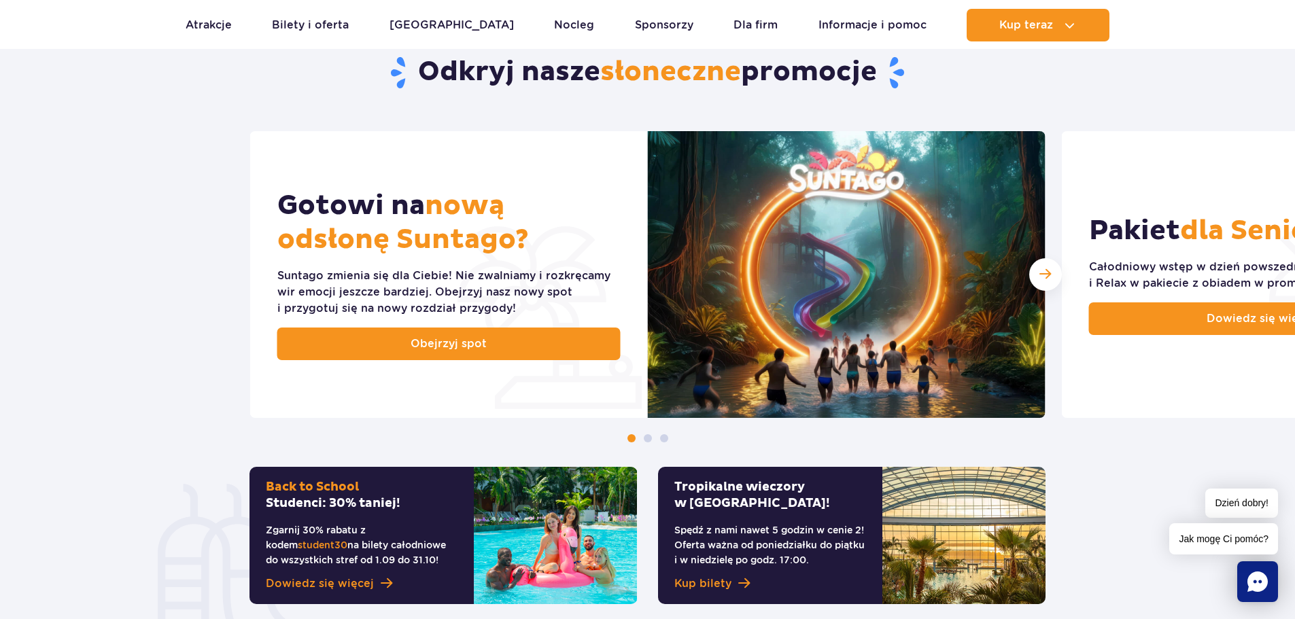
drag, startPoint x: 486, startPoint y: 177, endPoint x: 742, endPoint y: 152, distance: 257.6
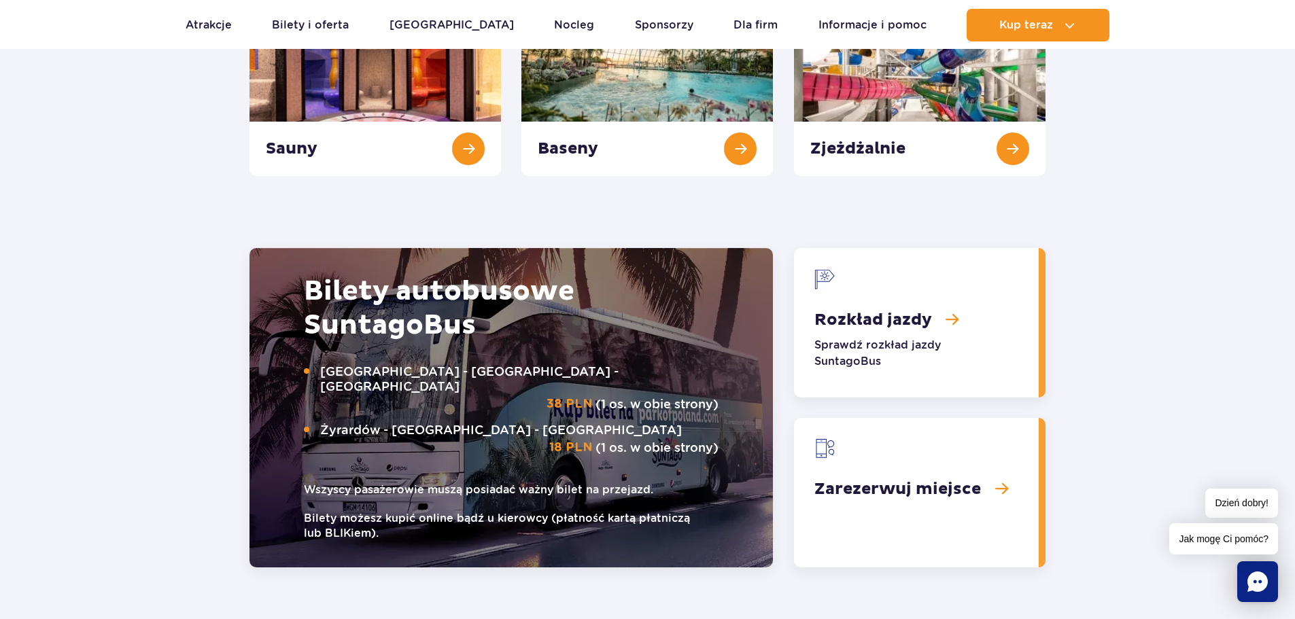
drag, startPoint x: 191, startPoint y: 182, endPoint x: 183, endPoint y: 164, distance: 19.5
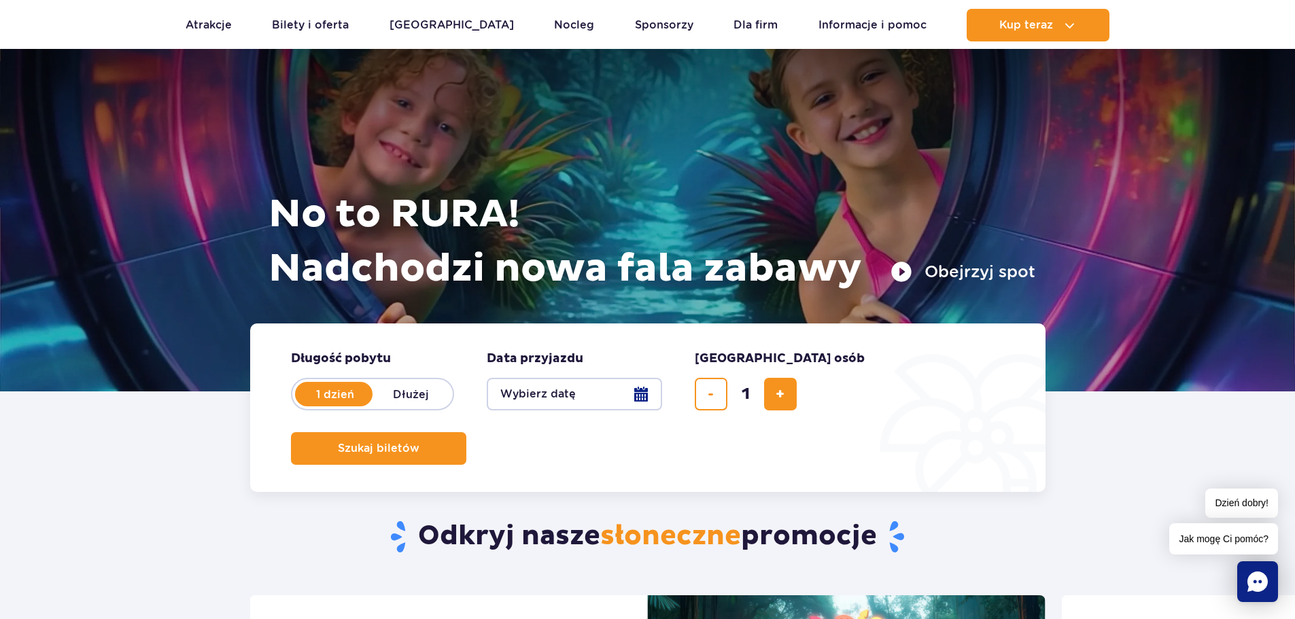
drag, startPoint x: 188, startPoint y: 173, endPoint x: 218, endPoint y: 66, distance: 111.5
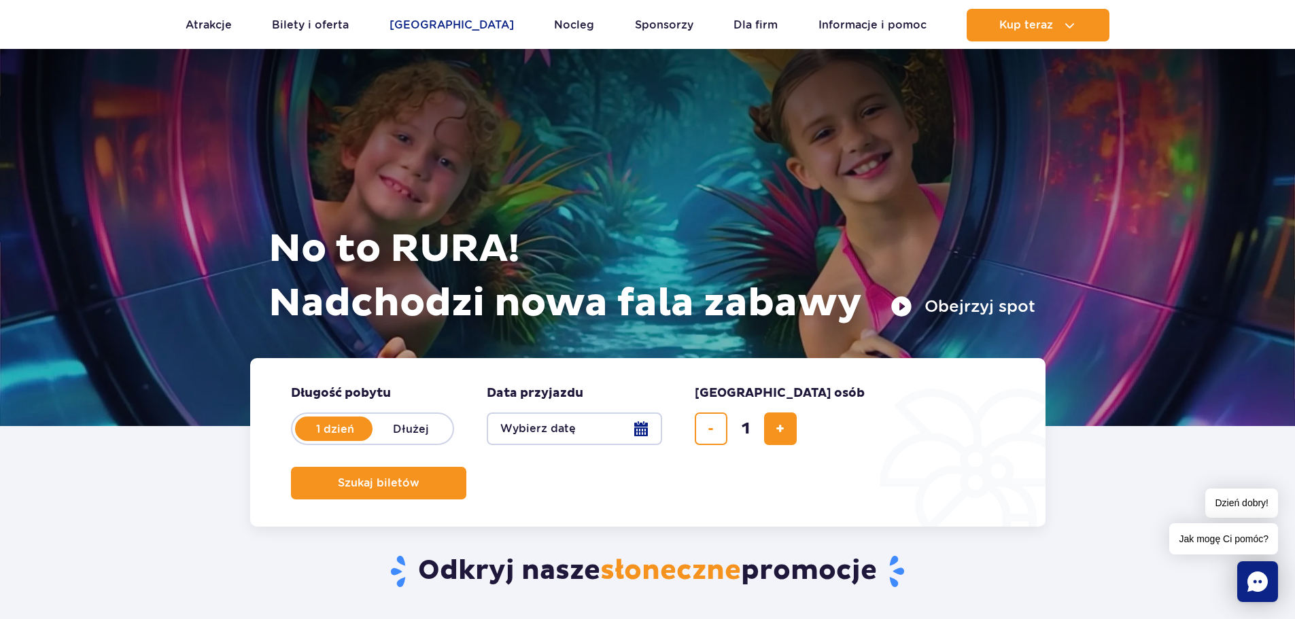
scroll to position [0, 0]
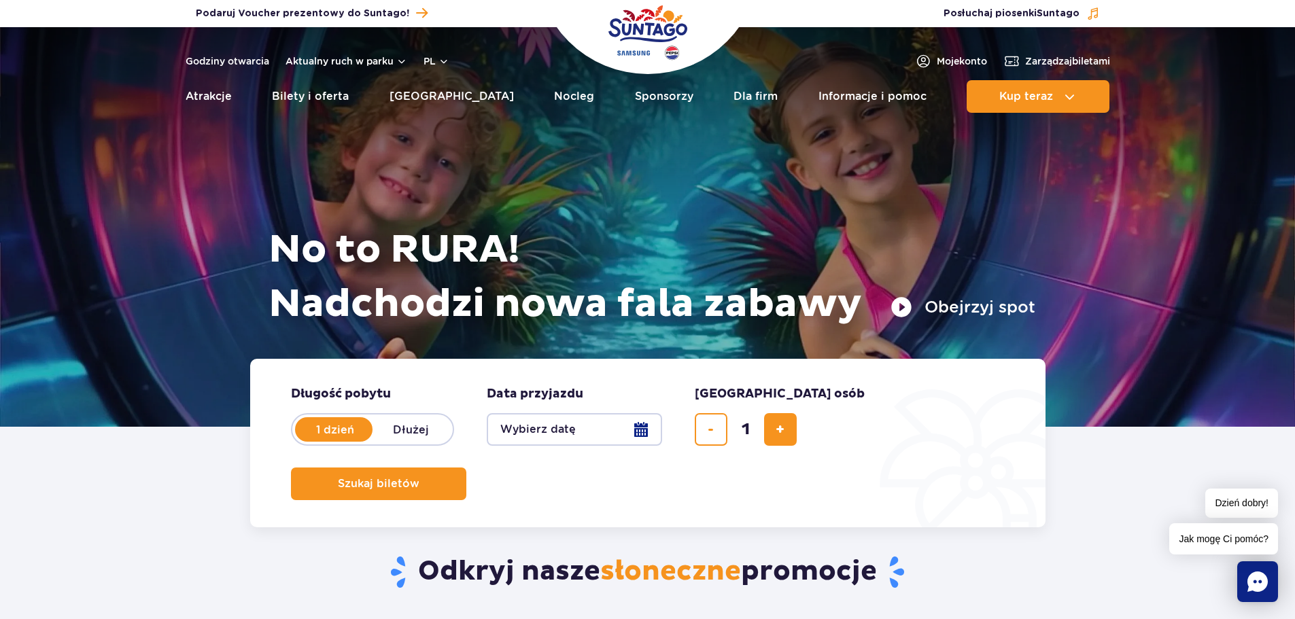
drag, startPoint x: 437, startPoint y: 292, endPoint x: 850, endPoint y: 227, distance: 418.3
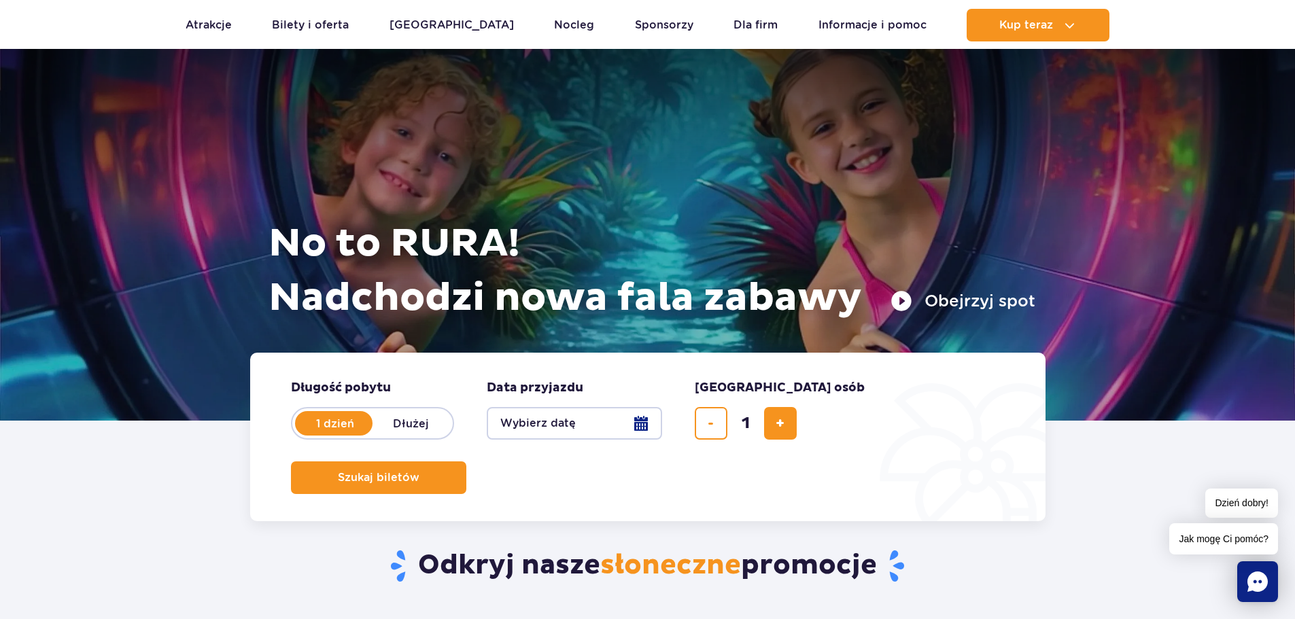
scroll to position [10, 0]
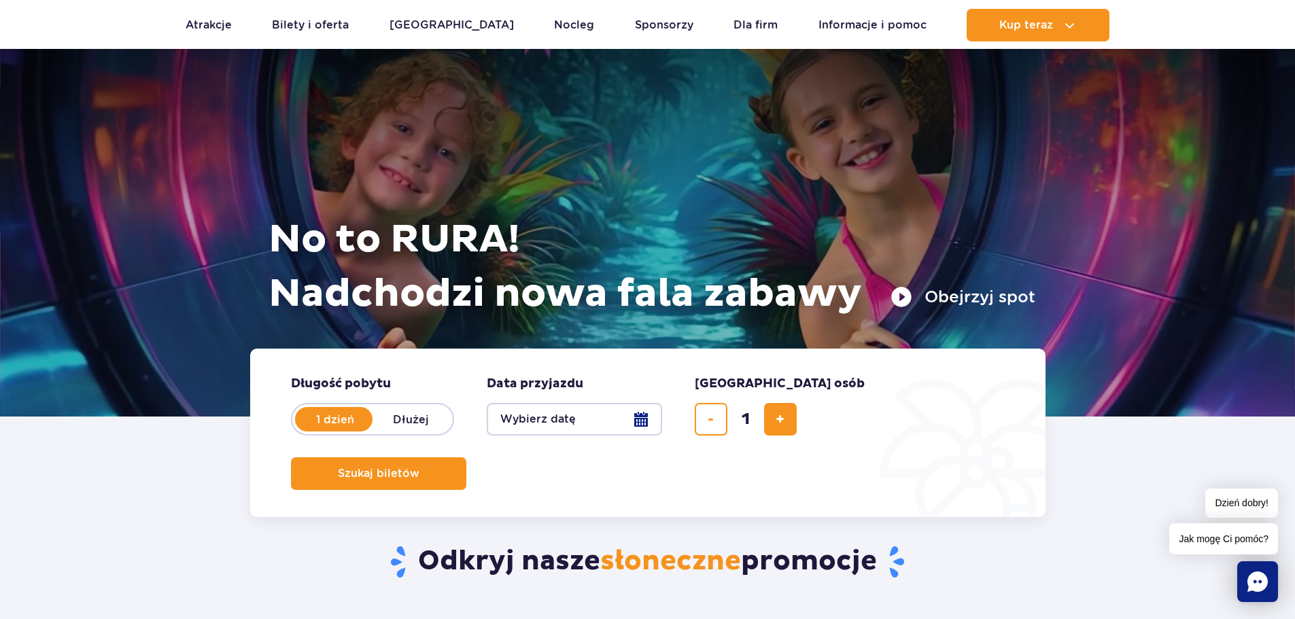
drag, startPoint x: 712, startPoint y: 134, endPoint x: 665, endPoint y: 157, distance: 52.3
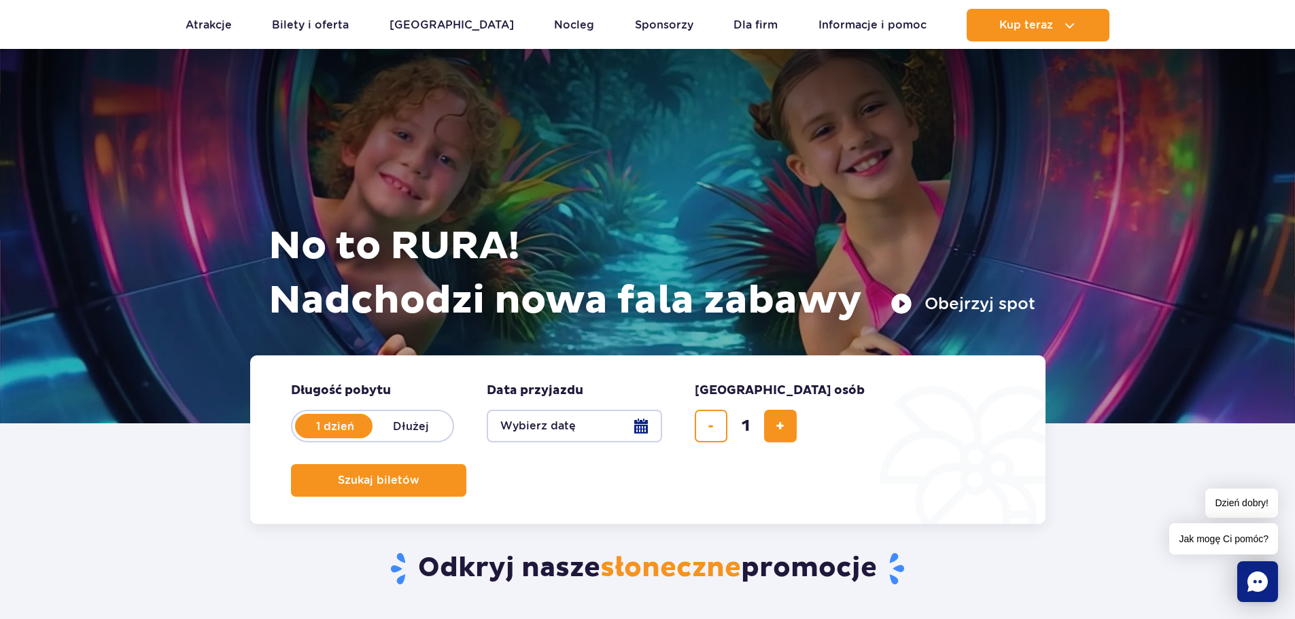
scroll to position [0, 0]
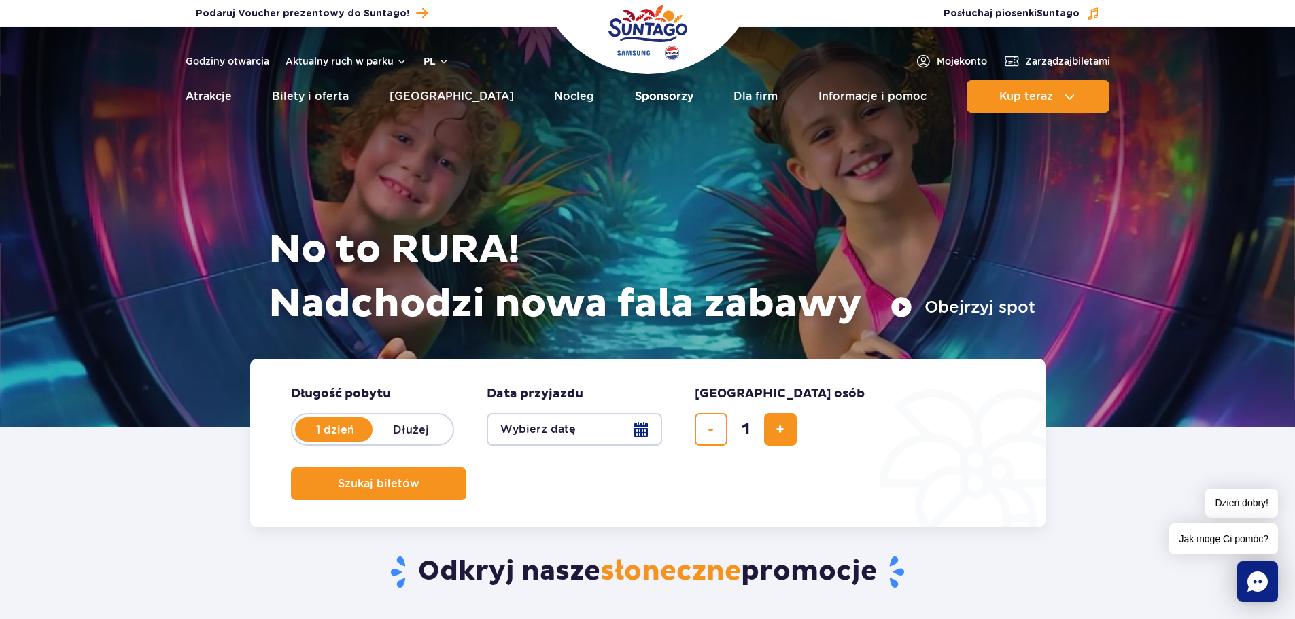
drag, startPoint x: 702, startPoint y: 156, endPoint x: 632, endPoint y: 106, distance: 86.2
drag, startPoint x: 646, startPoint y: 112, endPoint x: 662, endPoint y: 121, distance: 18.0
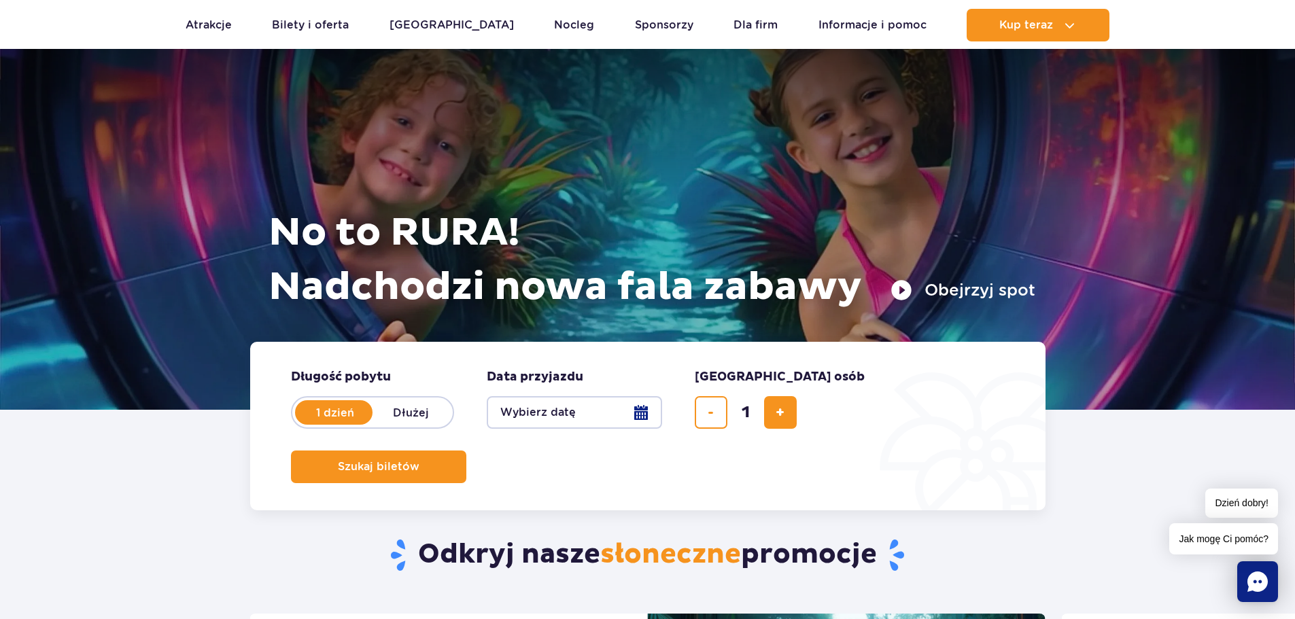
drag, startPoint x: 649, startPoint y: 120, endPoint x: 627, endPoint y: 126, distance: 23.1
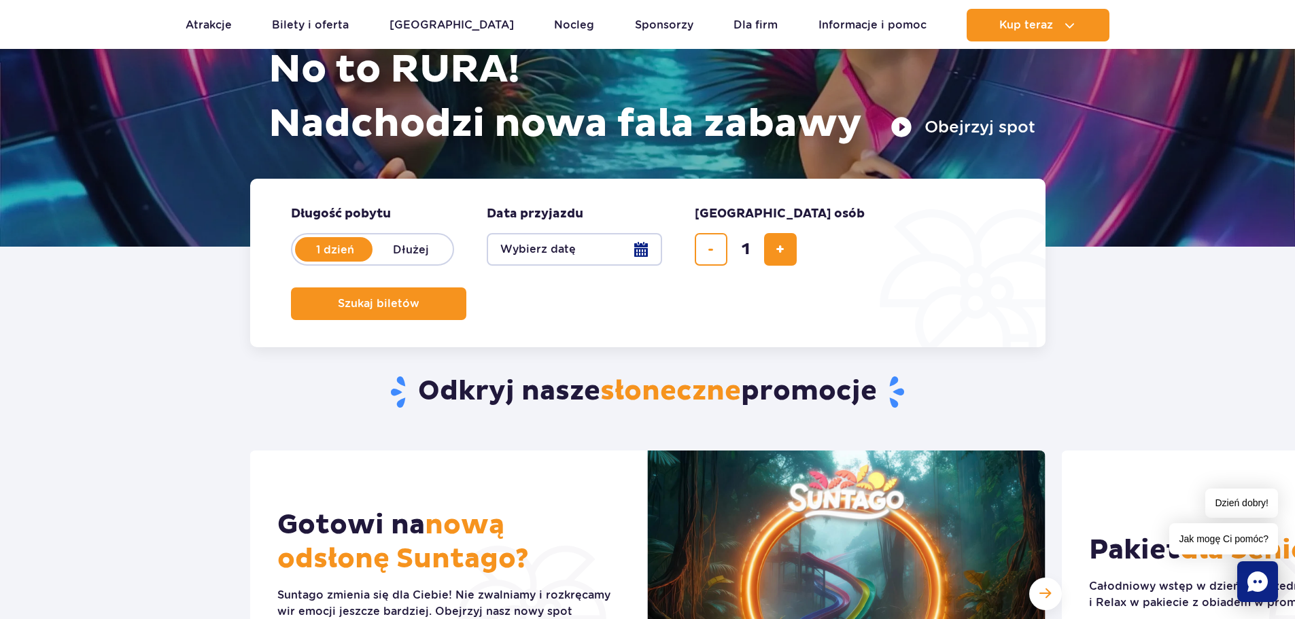
drag, startPoint x: 598, startPoint y: 173, endPoint x: 572, endPoint y: 201, distance: 38.5
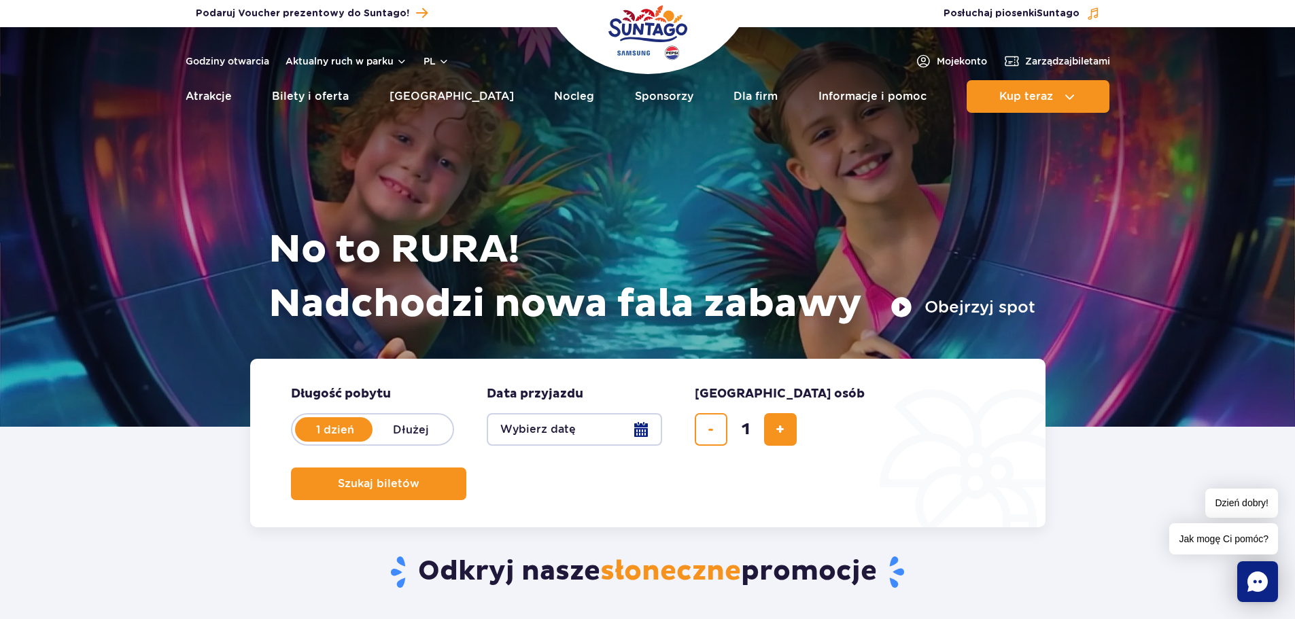
drag, startPoint x: 574, startPoint y: 241, endPoint x: 623, endPoint y: 43, distance: 204.3
click at [623, 43] on img "Park of Poland" at bounding box center [647, 32] width 79 height 63
drag, startPoint x: 605, startPoint y: 120, endPoint x: 456, endPoint y: 33, distance: 172.1
drag, startPoint x: 610, startPoint y: 35, endPoint x: 726, endPoint y: 39, distance: 116.3
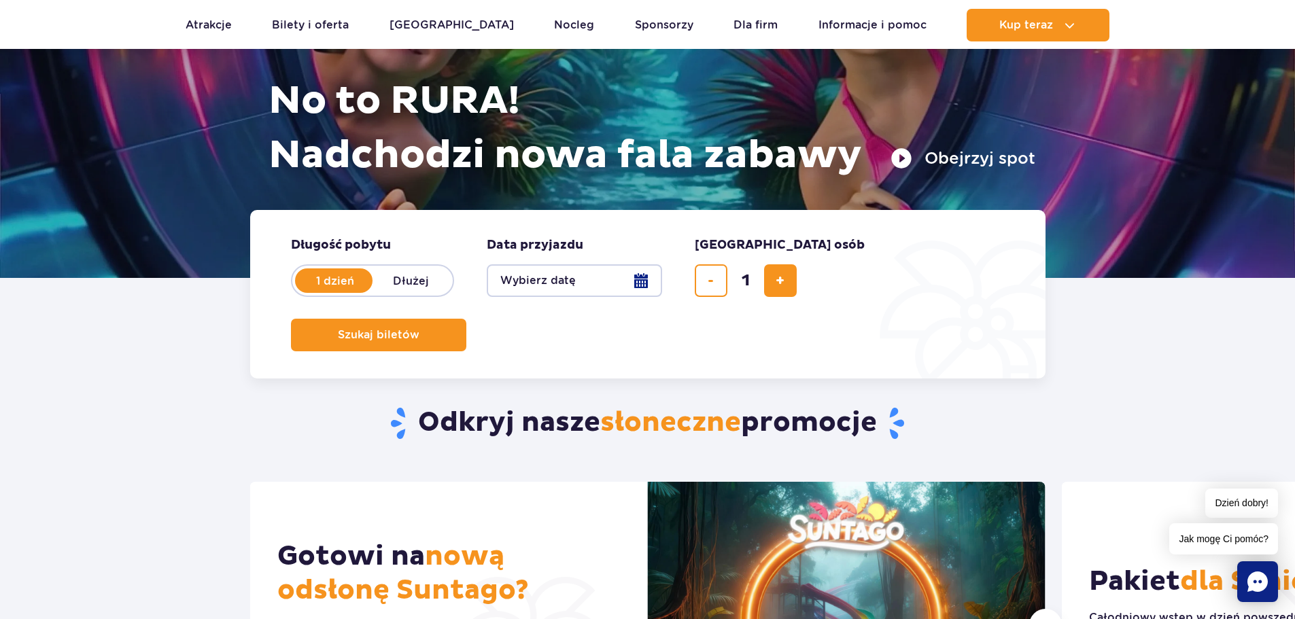
scroll to position [204, 0]
